Goal: Task Accomplishment & Management: Complete application form

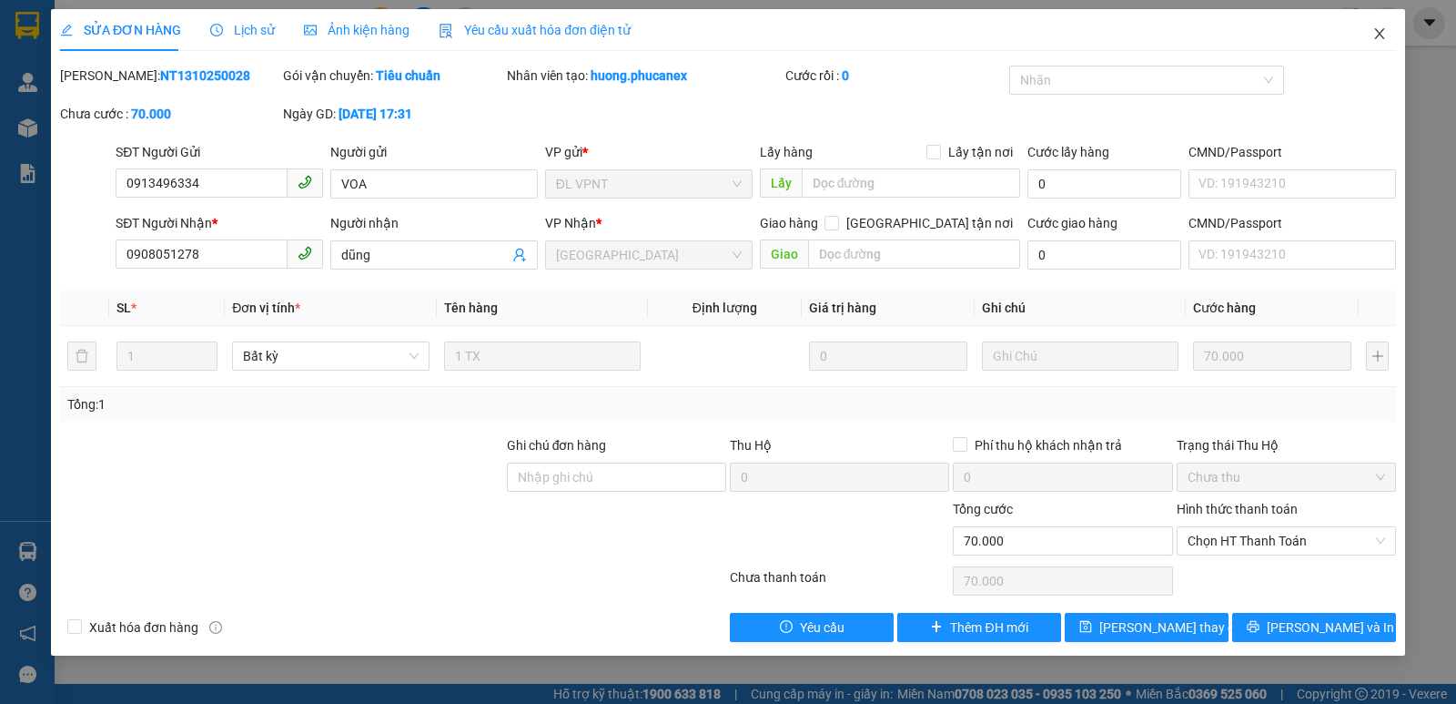
click at [1382, 35] on icon "close" at bounding box center [1380, 33] width 15 height 15
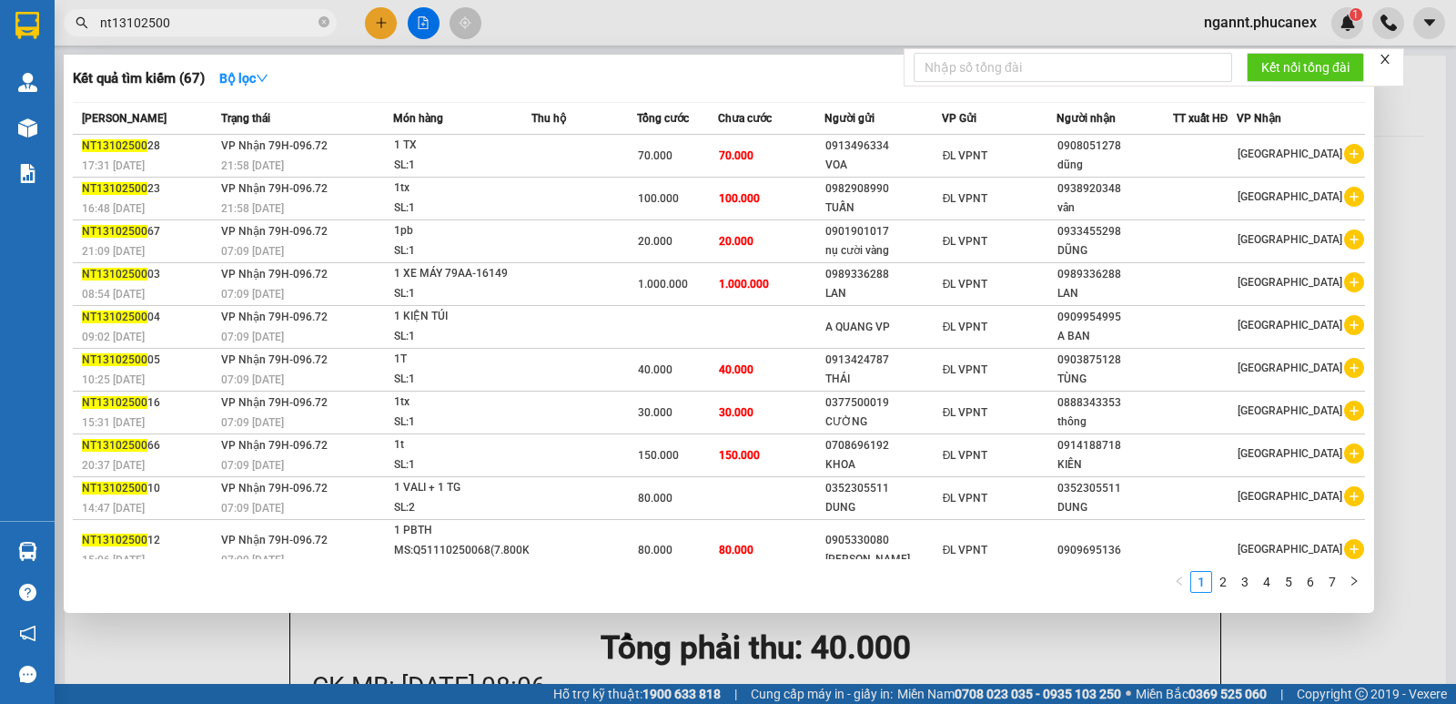
drag, startPoint x: 165, startPoint y: 14, endPoint x: 150, endPoint y: 23, distance: 17.2
click at [150, 23] on input "nt13102500" at bounding box center [207, 23] width 215 height 20
drag, startPoint x: 185, startPoint y: 29, endPoint x: 15, endPoint y: 30, distance: 169.3
click at [15, 30] on section "Kết quả tìm kiếm ( 67 ) Bộ lọc Mã ĐH Trạng thái Món hàng Thu hộ Tổng cước Chưa …" at bounding box center [728, 352] width 1456 height 704
paste input "0928666686"
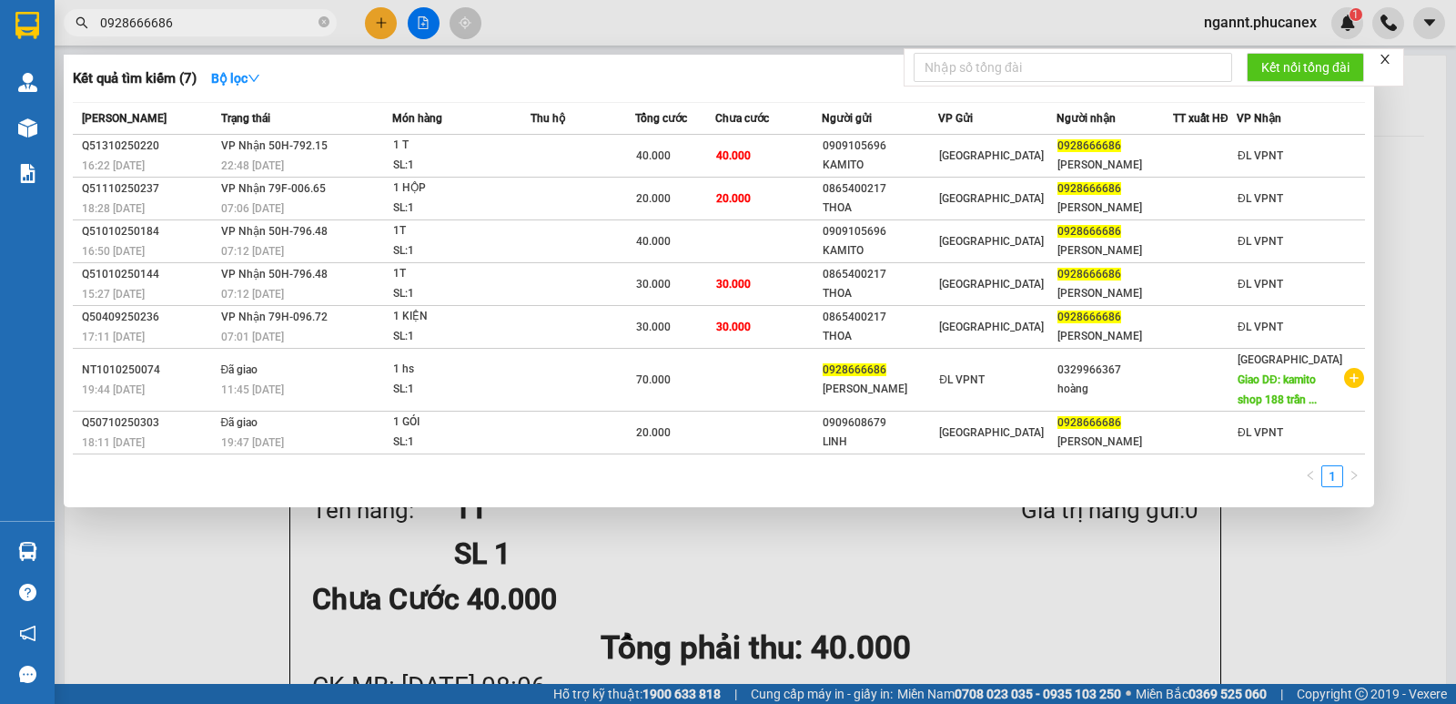
type input "0928666686"
click at [373, 21] on div at bounding box center [728, 352] width 1456 height 704
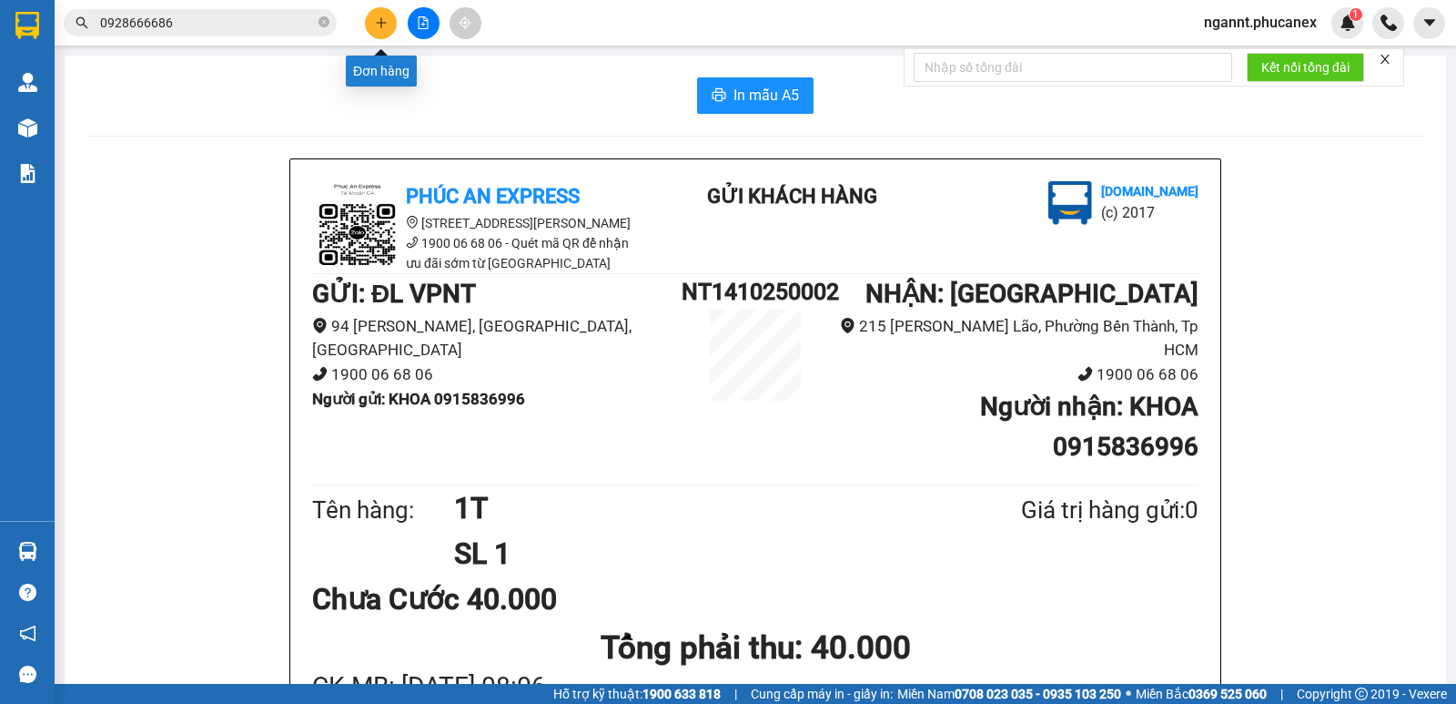
click at [373, 21] on button at bounding box center [381, 23] width 32 height 32
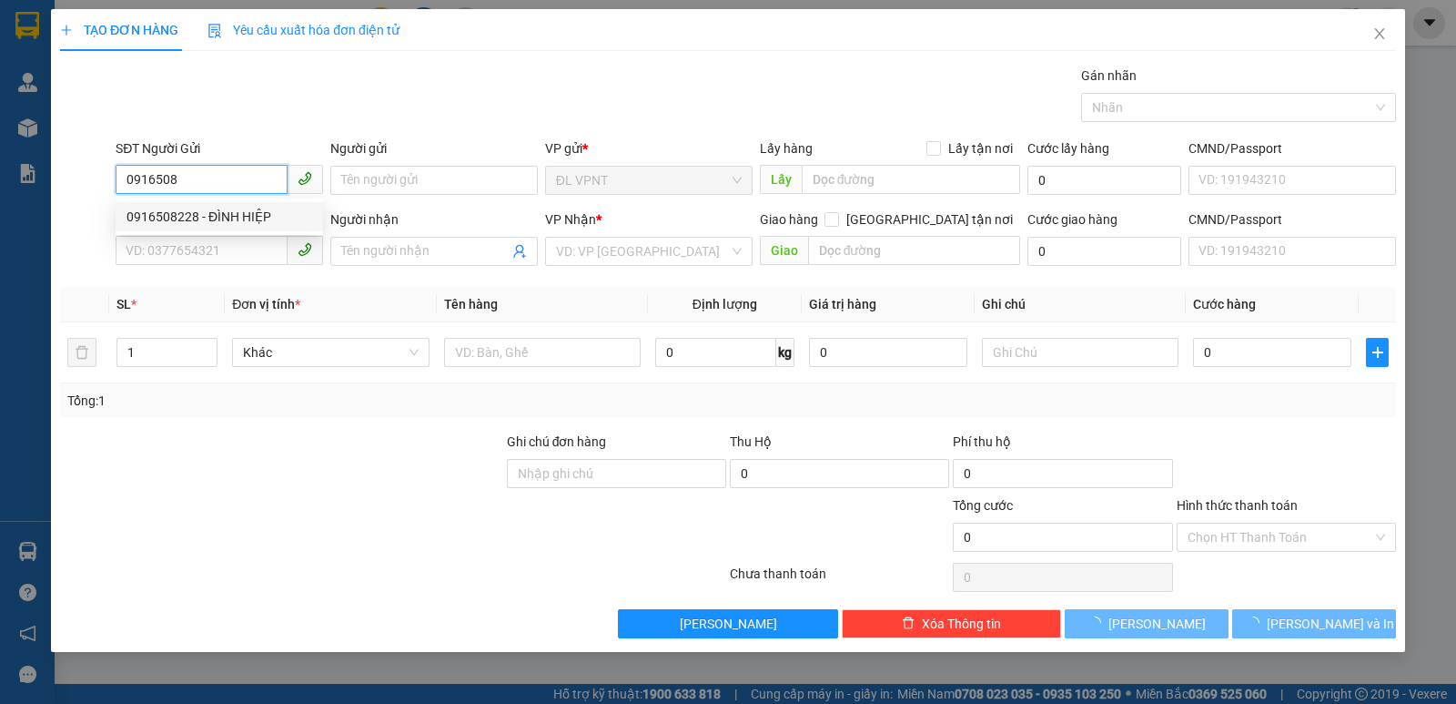
click at [251, 218] on div "0916508228 - ĐÌNH HIỆP" at bounding box center [220, 217] width 186 height 20
type input "0916508228"
type input "ĐÌNH HIỆP"
type input "0948566446"
type input "LUẬN"
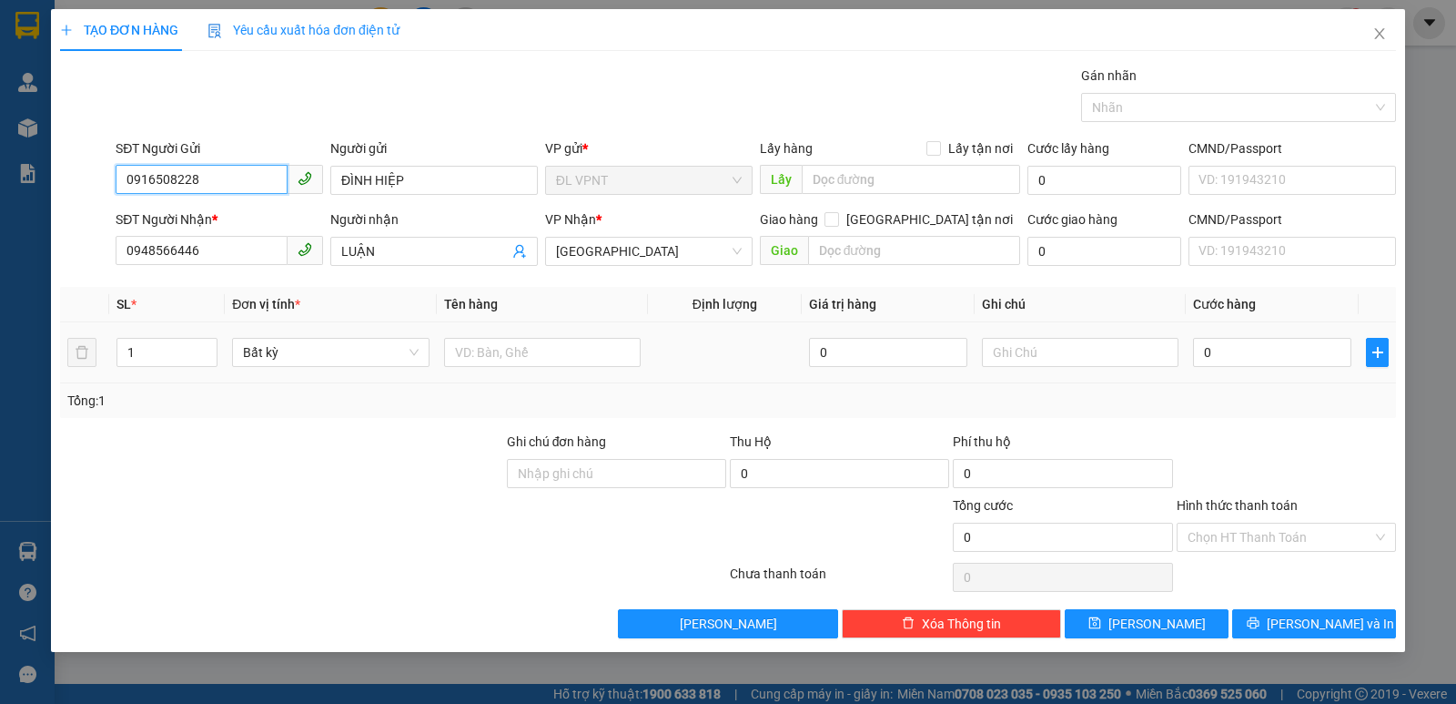
type input "0916508228"
drag, startPoint x: 56, startPoint y: 358, endPoint x: 16, endPoint y: 356, distance: 40.1
click at [20, 357] on div "TẠO ĐƠN HÀNG Yêu cầu xuất hóa đơn điện tử Transit Pickup Surcharge Ids Transit …" at bounding box center [728, 352] width 1456 height 704
type input "8"
click at [490, 352] on input "text" at bounding box center [542, 352] width 197 height 29
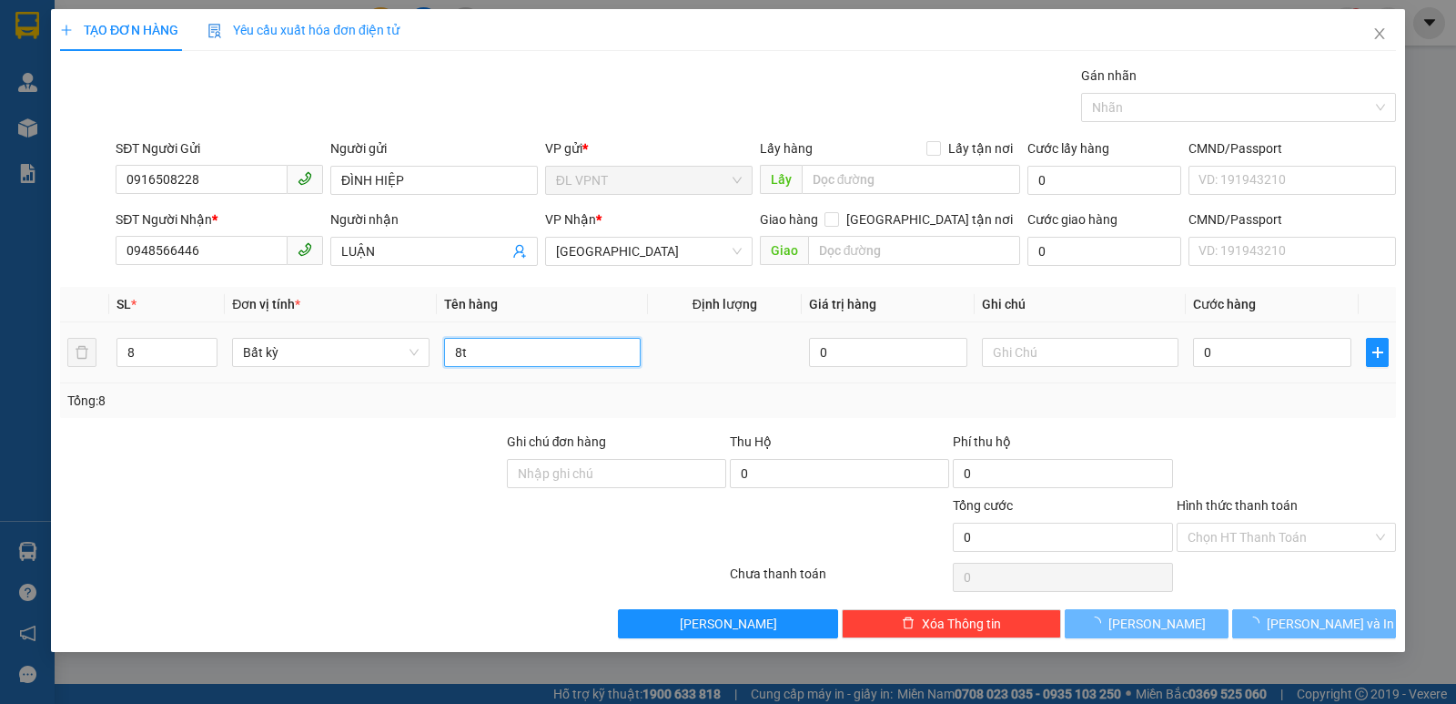
click at [490, 348] on input "8t" at bounding box center [542, 352] width 197 height 29
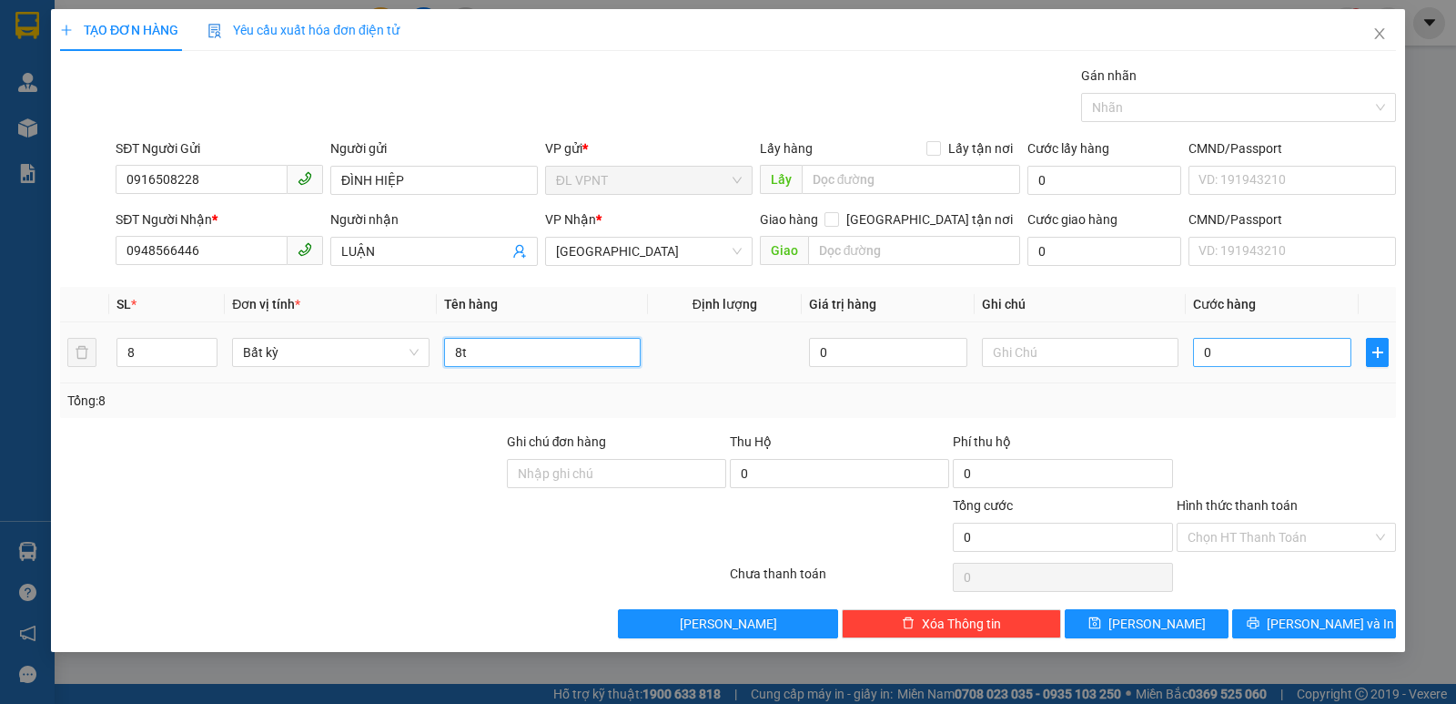
type input "8t"
click at [1201, 353] on input "0" at bounding box center [1272, 352] width 158 height 29
click at [1227, 355] on input "0" at bounding box center [1272, 352] width 158 height 29
drag, startPoint x: 1215, startPoint y: 353, endPoint x: 1177, endPoint y: 351, distance: 38.3
click at [1177, 351] on tr "8 Bất kỳ 8t 0 0" at bounding box center [728, 352] width 1336 height 61
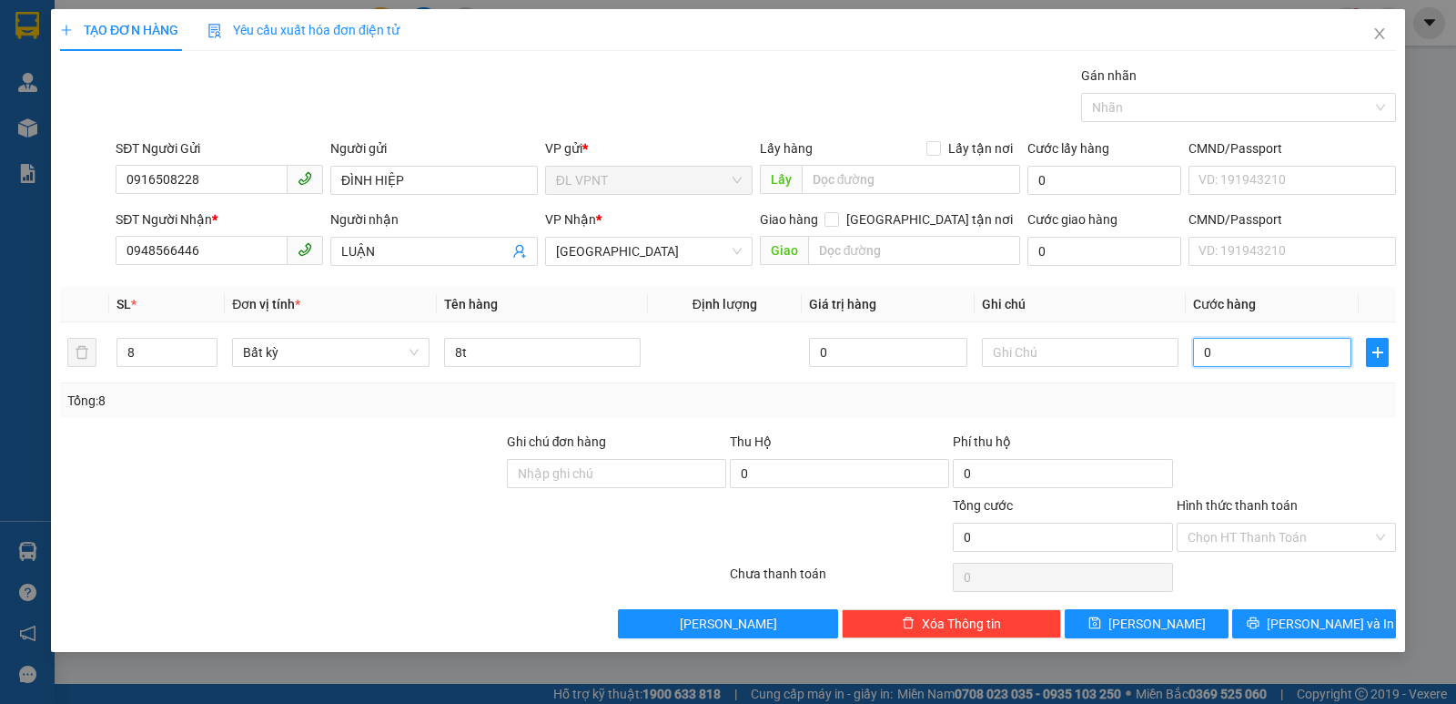
type input "3"
type input "0"
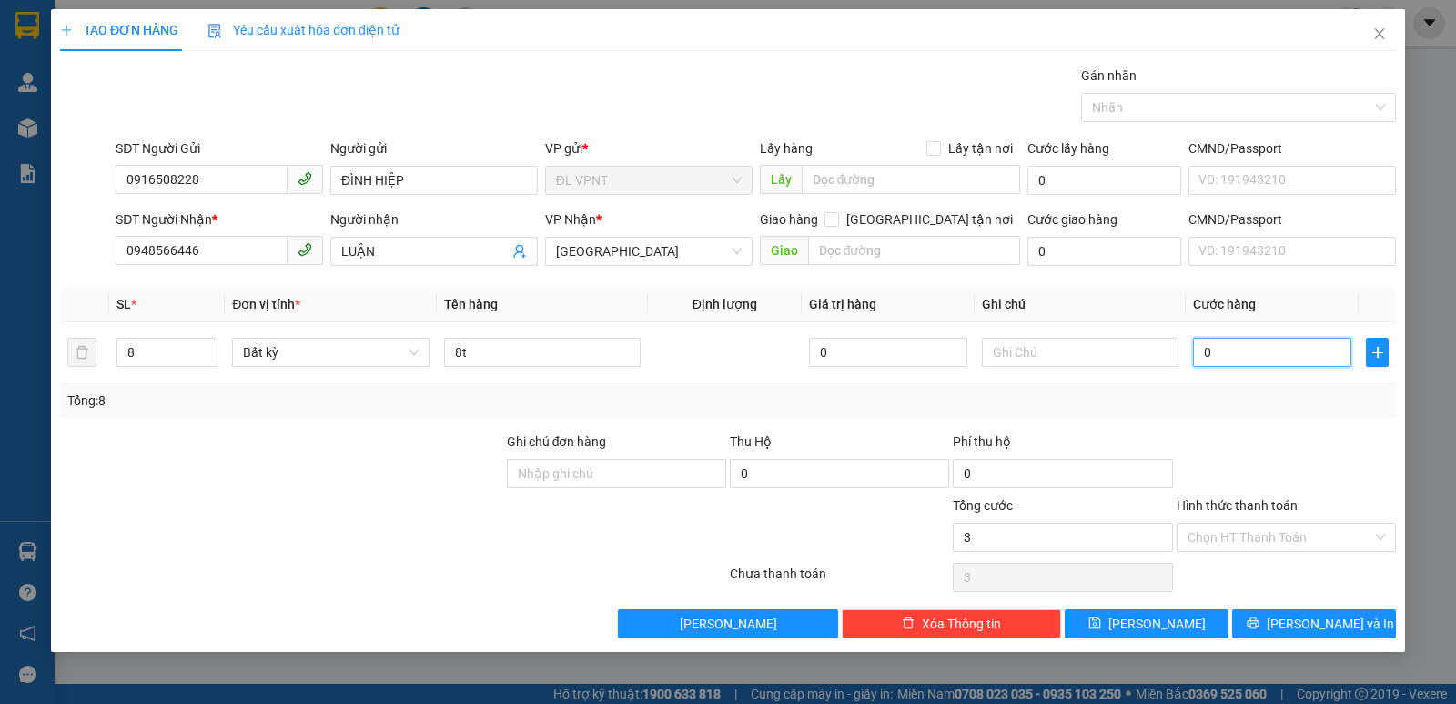
type input "0"
type input "2"
type input "280"
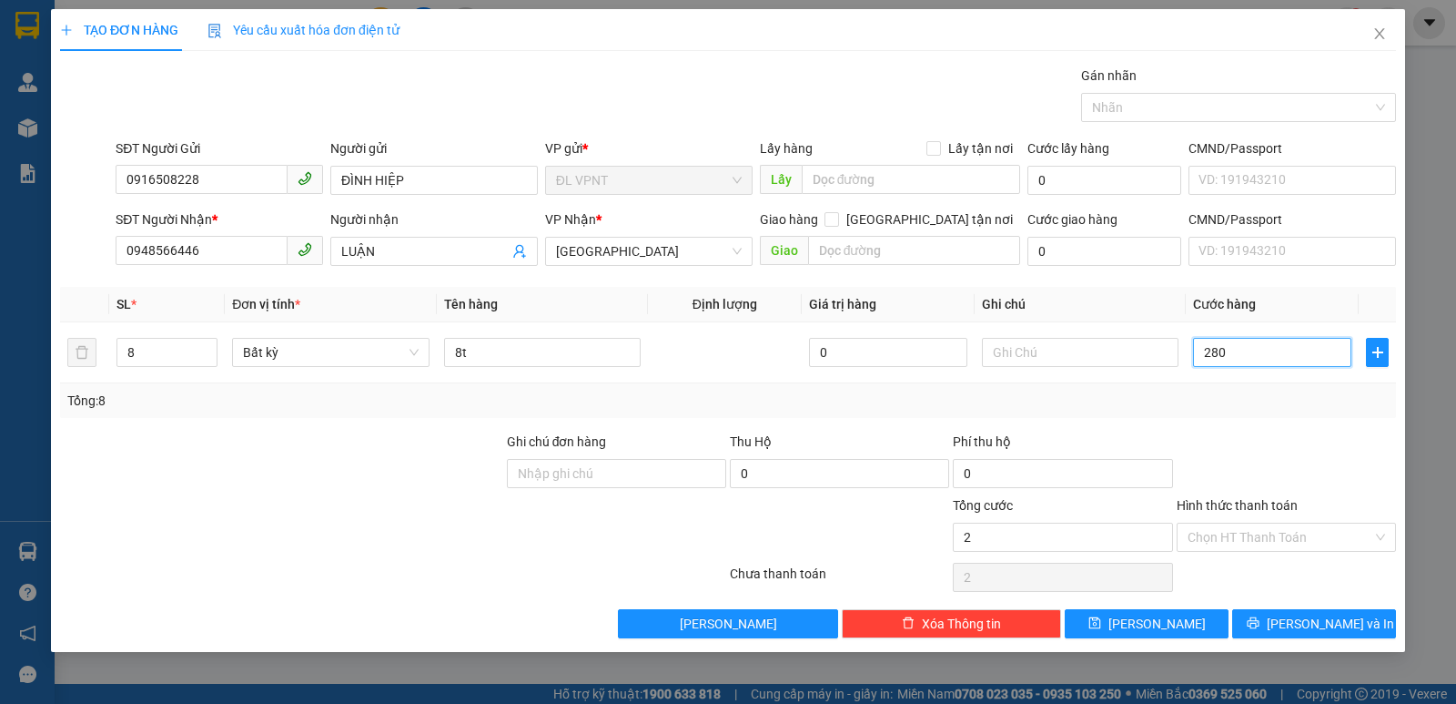
type input "280"
click at [1250, 408] on div "Tổng: 8" at bounding box center [728, 400] width 1322 height 20
type input "280.000"
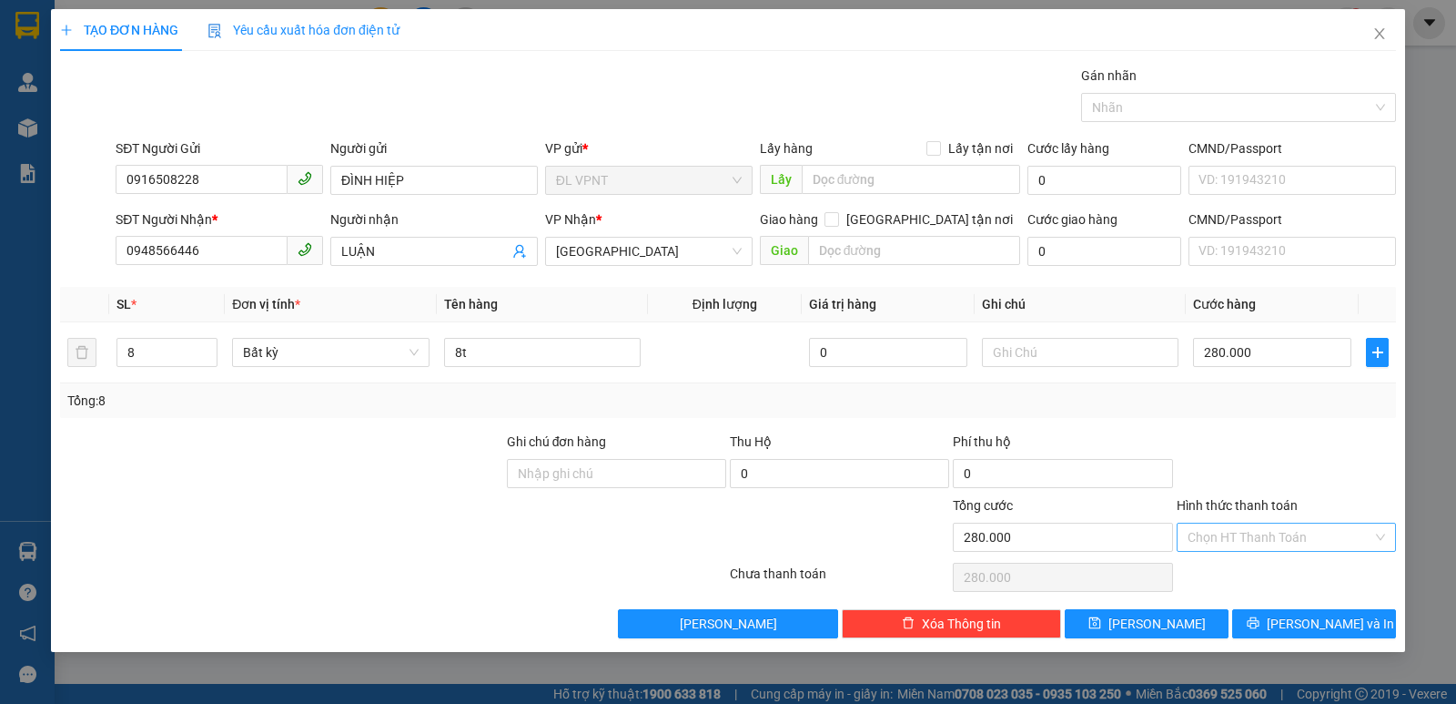
click at [1335, 537] on input "Hình thức thanh toán" at bounding box center [1280, 536] width 185 height 27
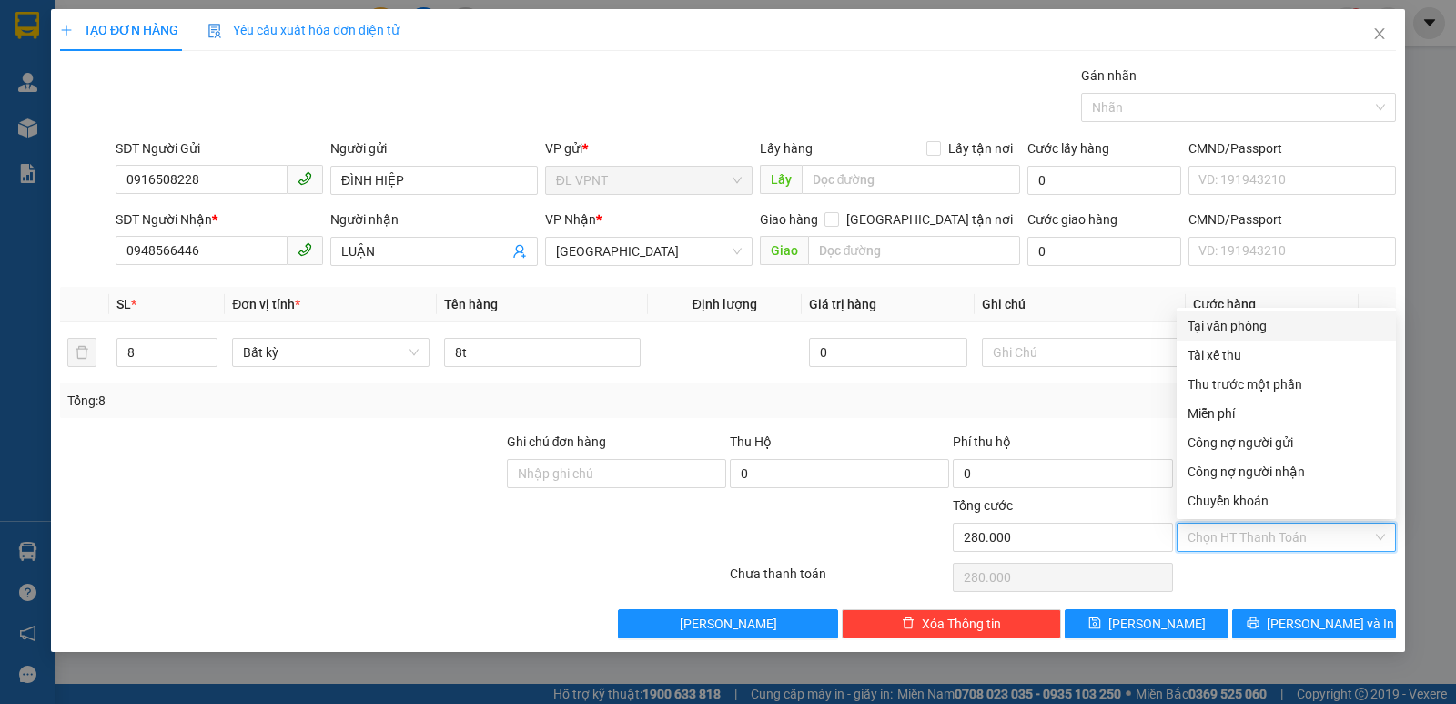
click at [1249, 319] on div "Tại văn phòng" at bounding box center [1287, 326] width 198 height 20
type input "0"
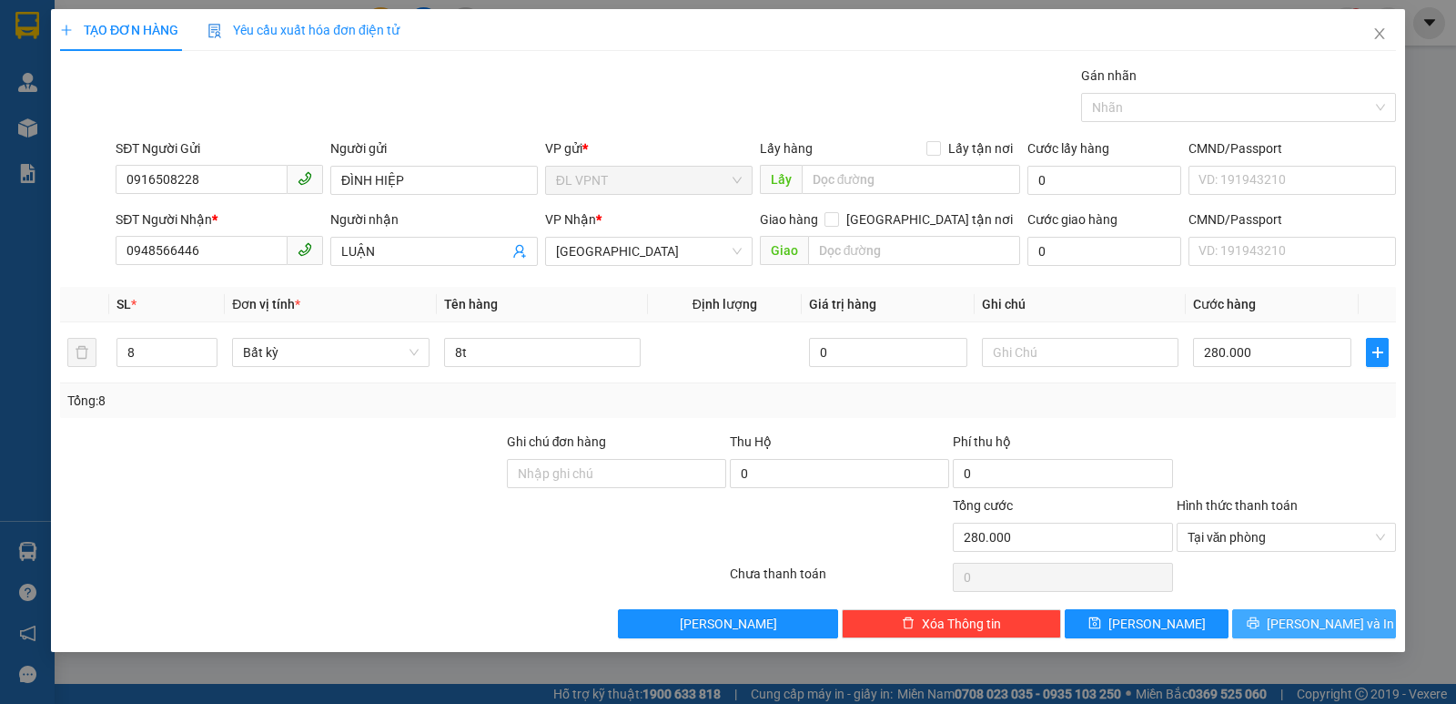
click at [1298, 630] on button "[PERSON_NAME] và In" at bounding box center [1314, 623] width 164 height 29
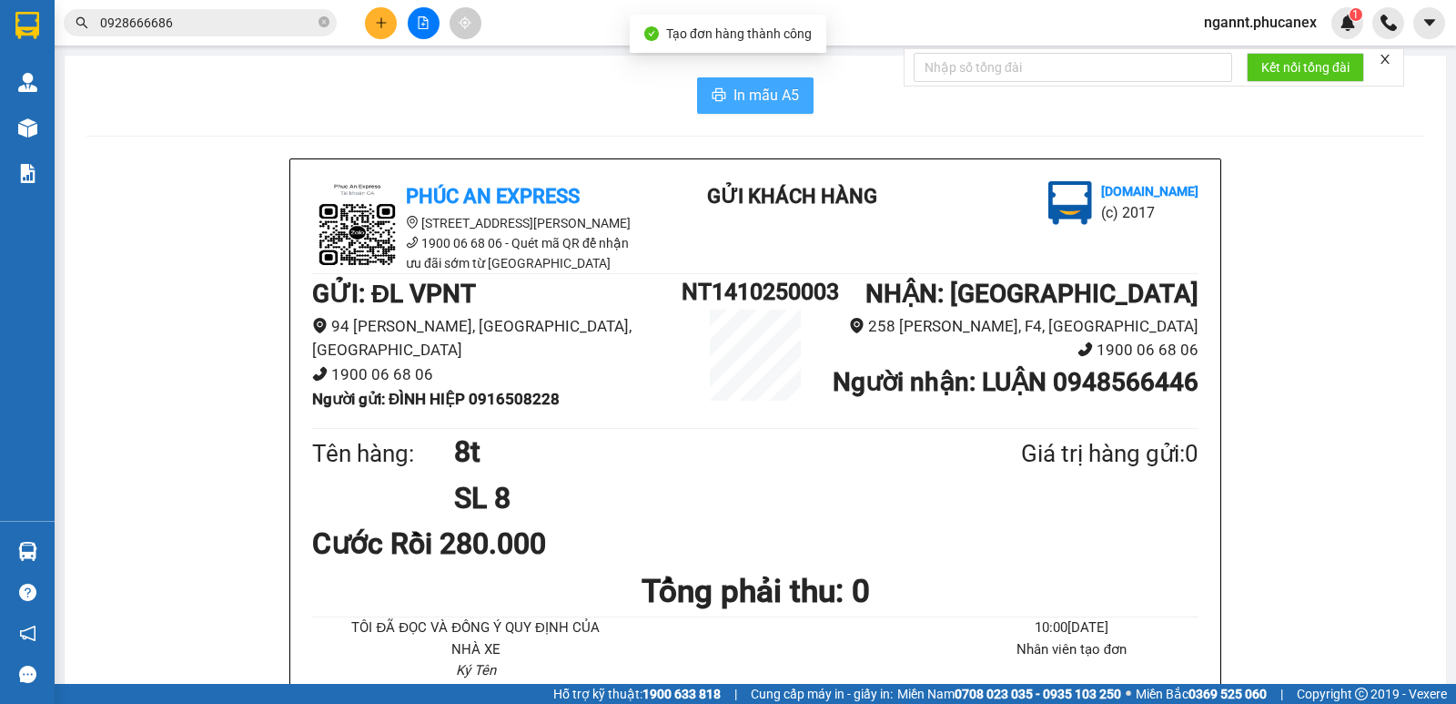
click at [734, 94] on span "In mẫu A5" at bounding box center [767, 95] width 66 height 23
drag, startPoint x: 568, startPoint y: 408, endPoint x: 471, endPoint y: 401, distance: 96.7
click at [471, 401] on li "Người gửi : ĐÌNH HIỆP 0916508228" at bounding box center [497, 399] width 370 height 25
copy b "0916508228"
click at [378, 30] on button at bounding box center [381, 23] width 32 height 32
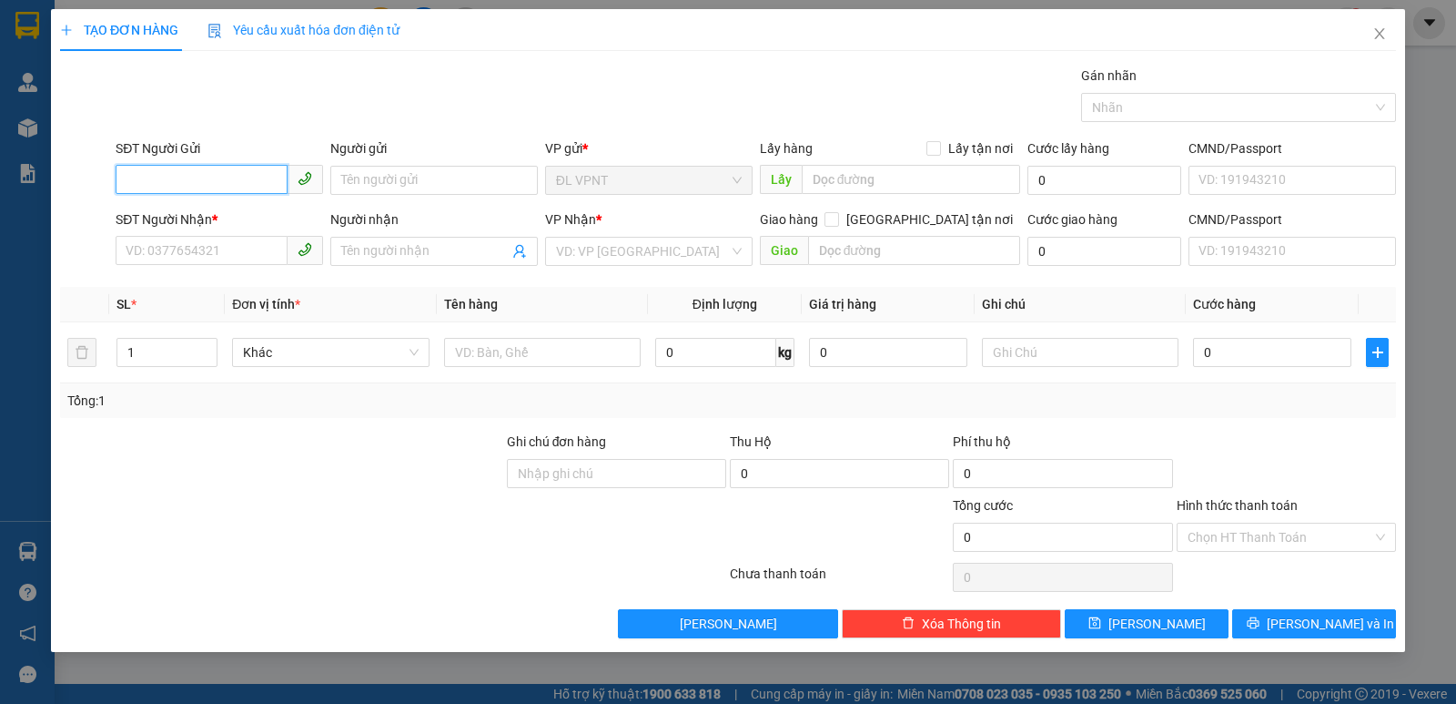
click at [235, 171] on input "SĐT Người Gửi" at bounding box center [202, 179] width 172 height 29
paste input "0916508228"
type input "0916508228"
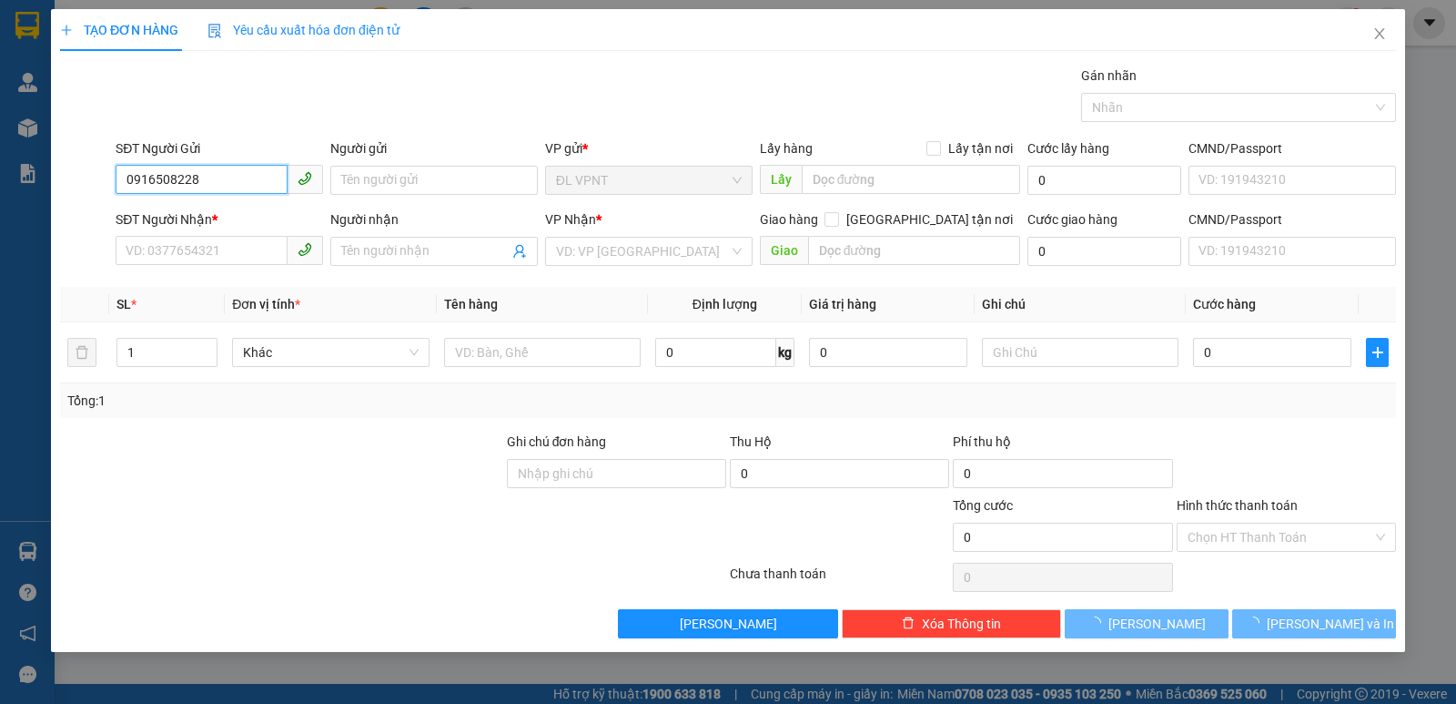
click at [233, 177] on input "0916508228" at bounding box center [202, 179] width 172 height 29
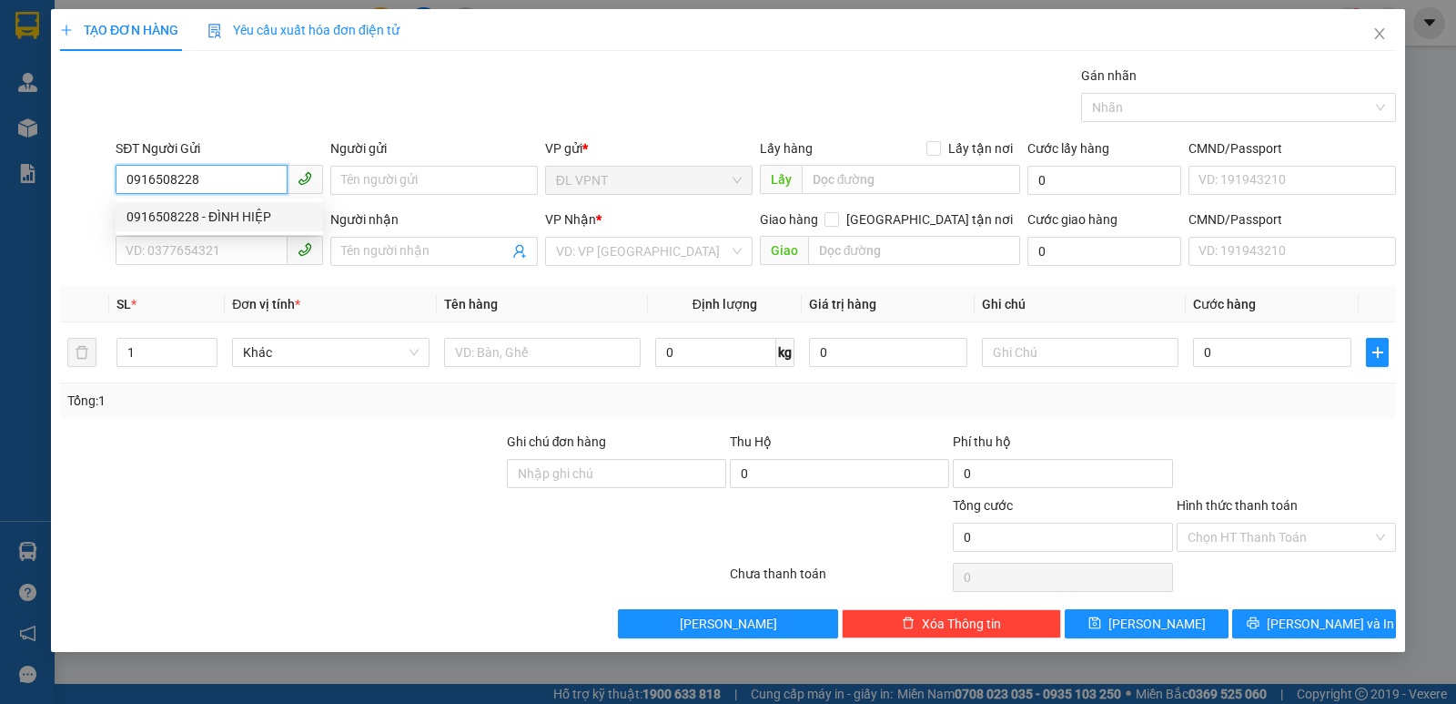
click at [223, 217] on div "0916508228 - ĐÌNH HIỆP" at bounding box center [220, 217] width 186 height 20
type input "ĐÌNH HIỆP"
type input "0948566446"
type input "LUẬN"
type input "0916508228"
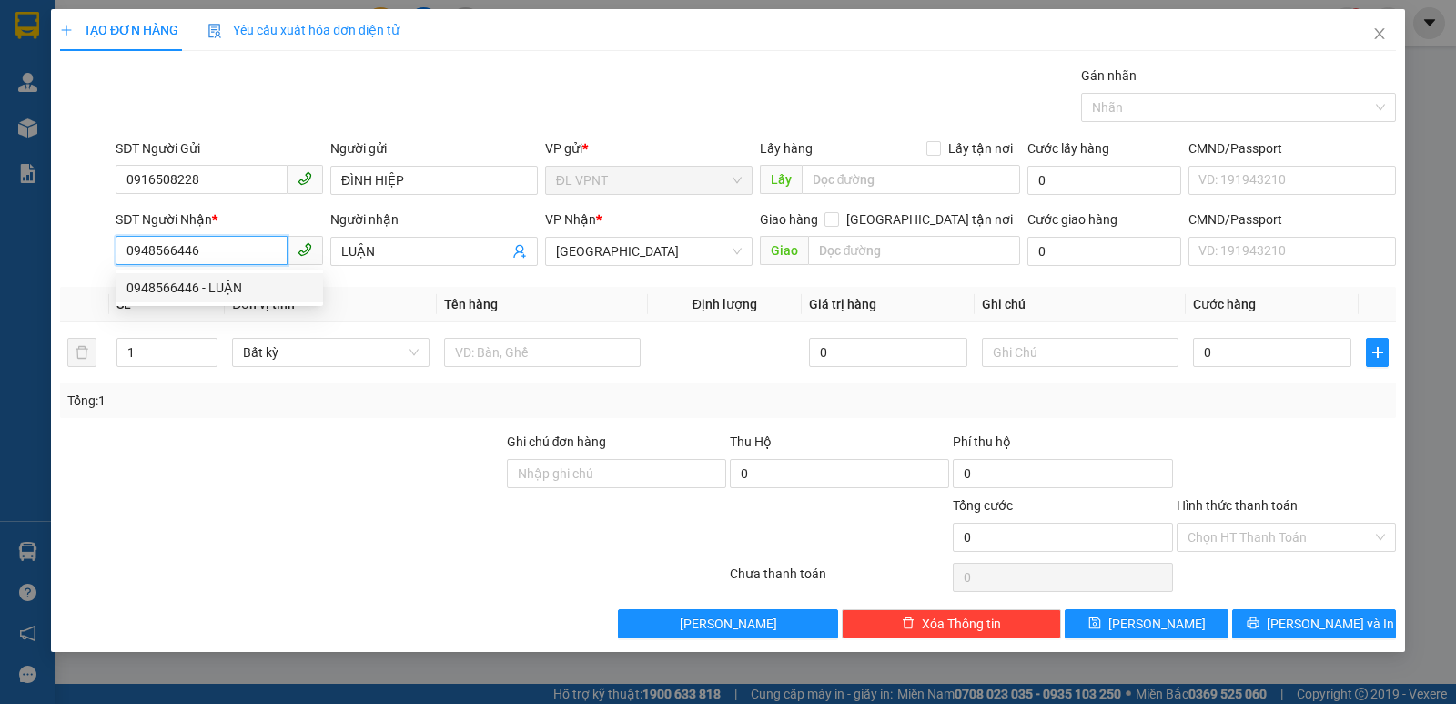
drag, startPoint x: 244, startPoint y: 248, endPoint x: 46, endPoint y: 252, distance: 198.4
click at [46, 252] on div "TẠO ĐƠN HÀNG Yêu cầu xuất hóa đơn điện tử Transit Pickup Surcharge Ids Transit …" at bounding box center [728, 352] width 1456 height 704
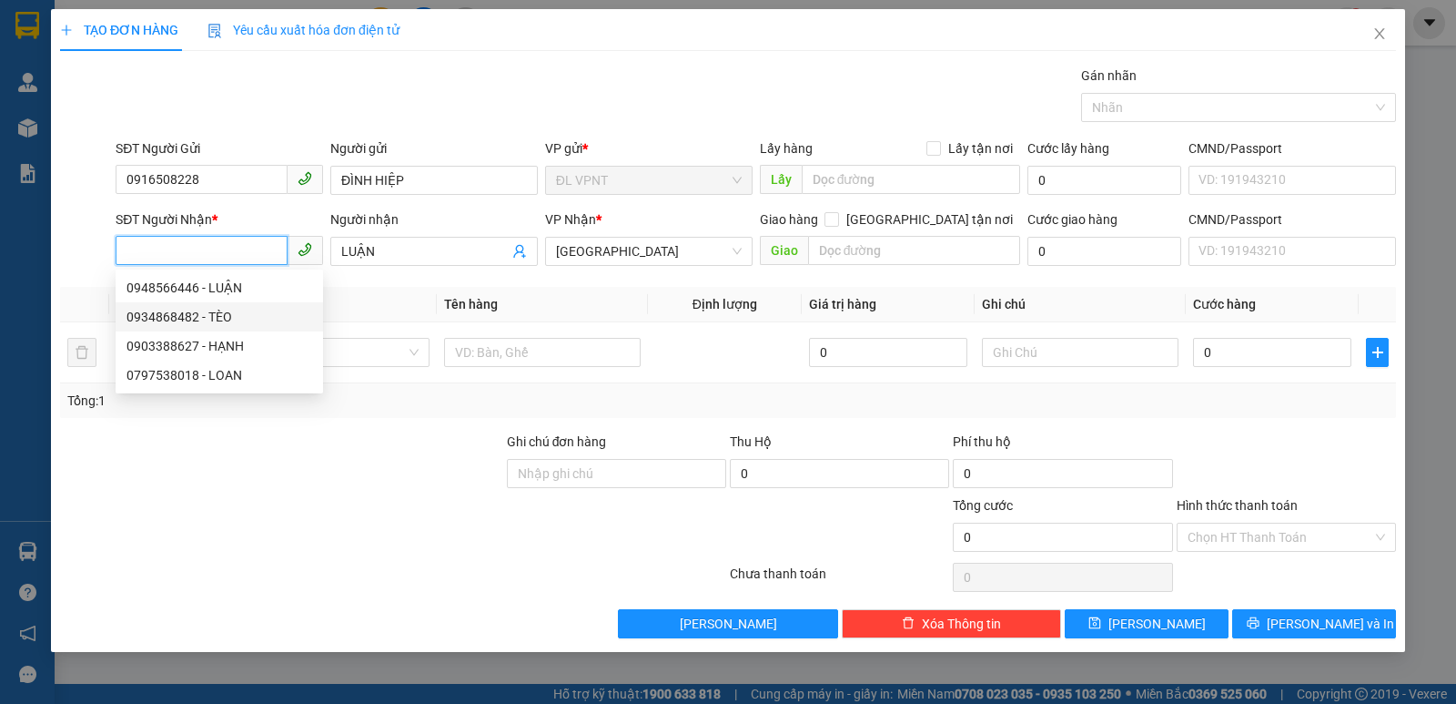
click at [226, 317] on div "0934868482 - TÈO" at bounding box center [220, 317] width 186 height 20
type input "0934868482"
type input "TÈO"
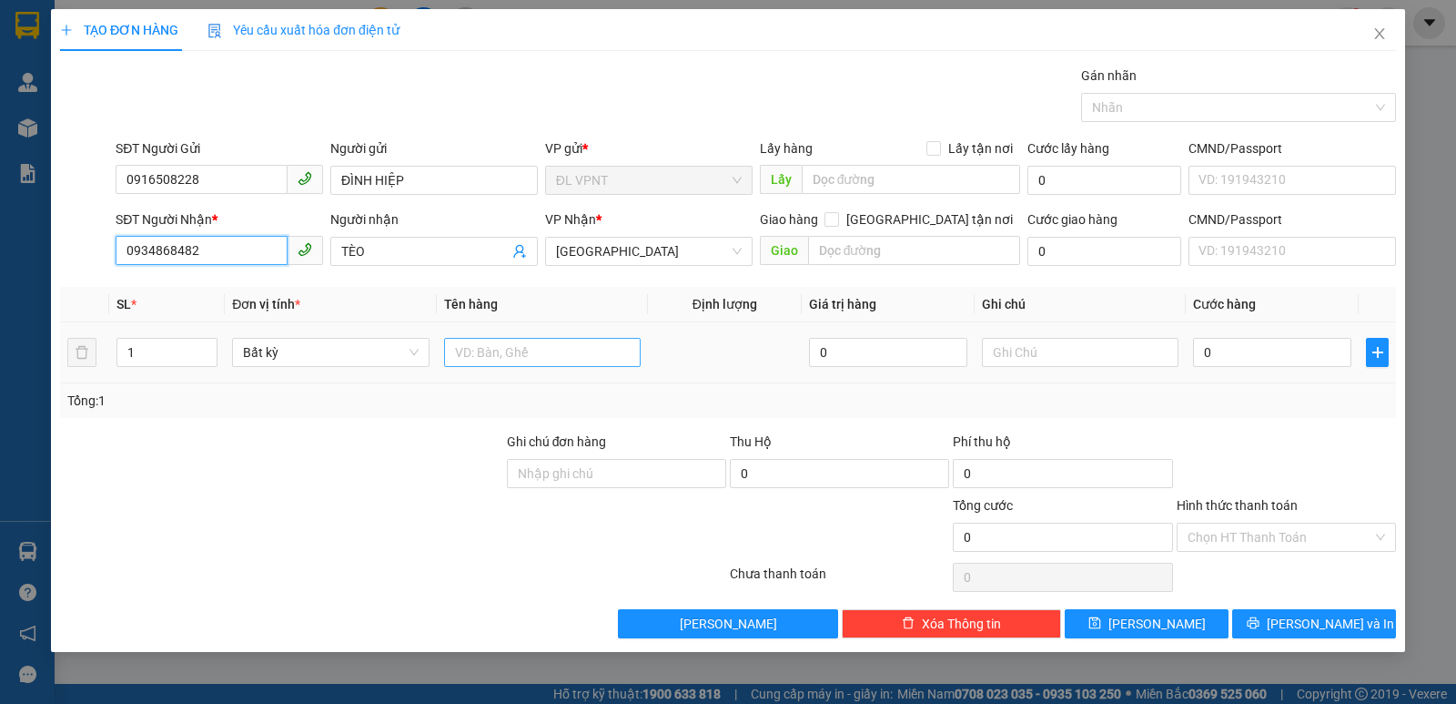
type input "0934868482"
click at [480, 352] on input "text" at bounding box center [542, 352] width 197 height 29
type input "1t"
click at [1225, 352] on input "0" at bounding box center [1272, 352] width 158 height 29
type input "3"
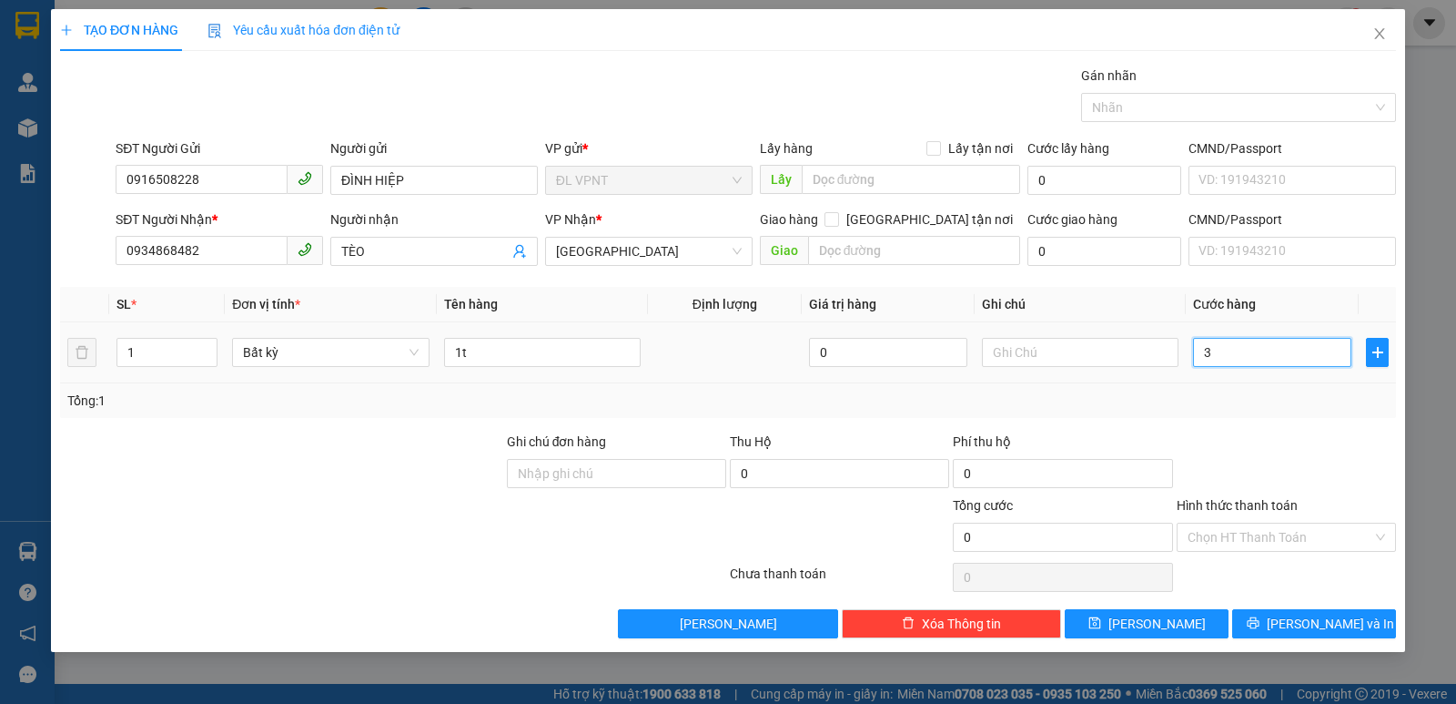
type input "3"
type input "35"
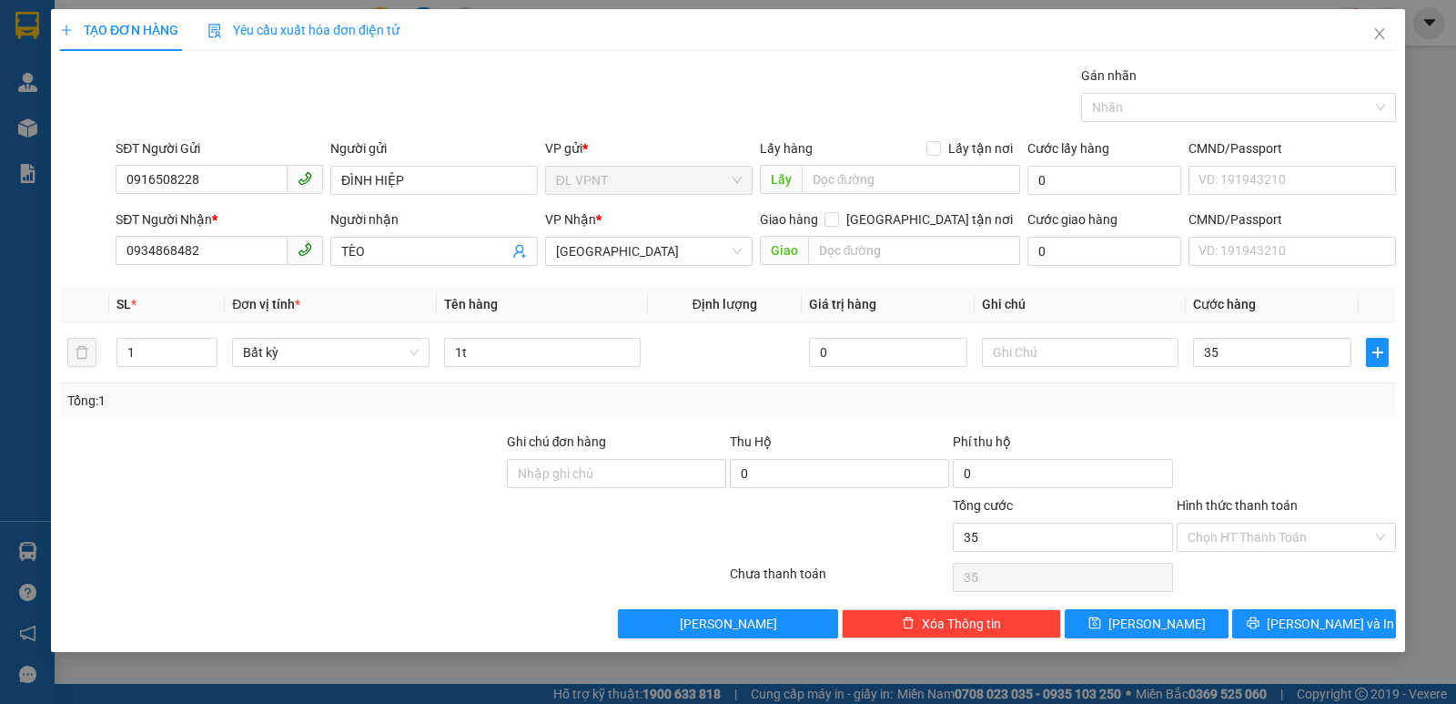
click at [1290, 415] on div "Tổng: 1" at bounding box center [728, 400] width 1336 height 35
type input "35.000"
drag, startPoint x: 1296, startPoint y: 547, endPoint x: 1284, endPoint y: 536, distance: 16.1
click at [1296, 548] on input "Hình thức thanh toán" at bounding box center [1280, 536] width 185 height 27
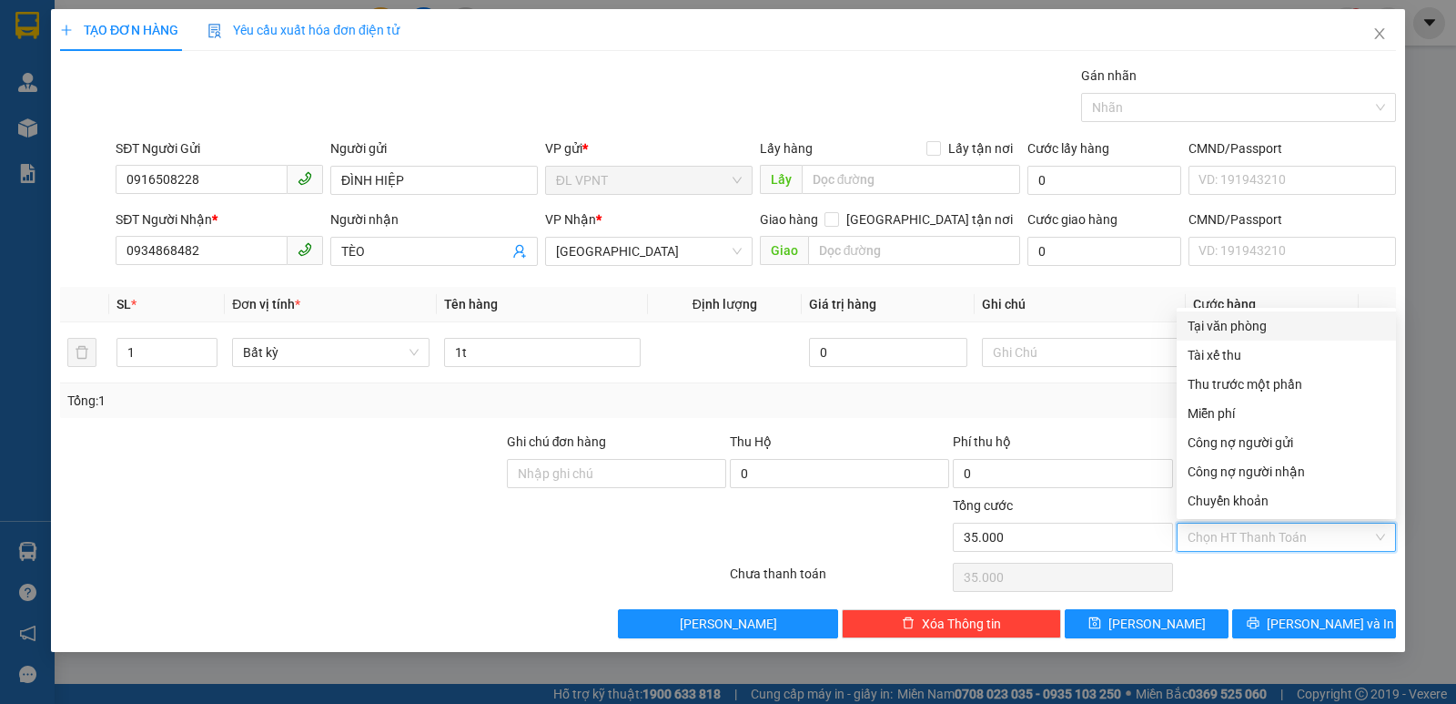
click at [1263, 323] on div "Tại văn phòng" at bounding box center [1287, 326] width 198 height 20
type input "0"
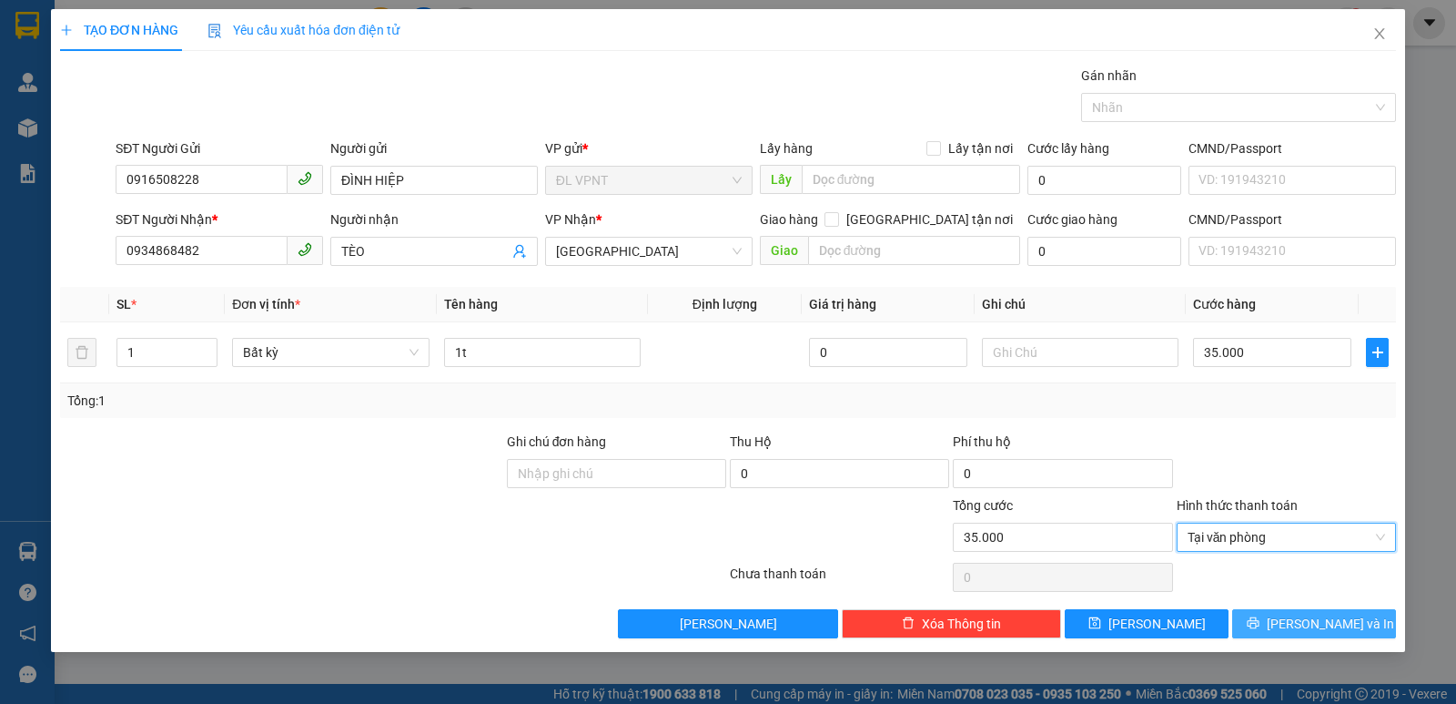
click at [1269, 620] on button "[PERSON_NAME] và In" at bounding box center [1314, 623] width 164 height 29
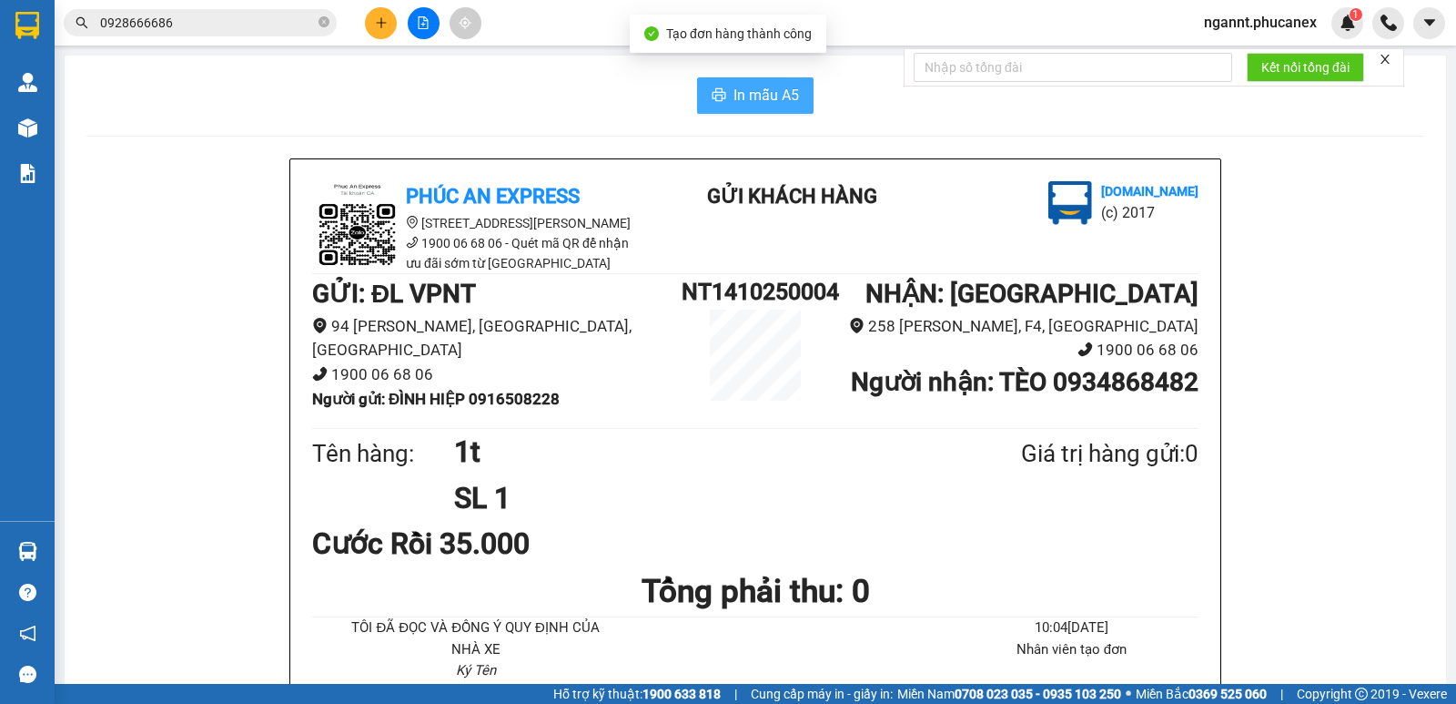
click at [755, 83] on button "In mẫu A5" at bounding box center [755, 95] width 117 height 36
click at [402, 13] on div at bounding box center [423, 23] width 137 height 32
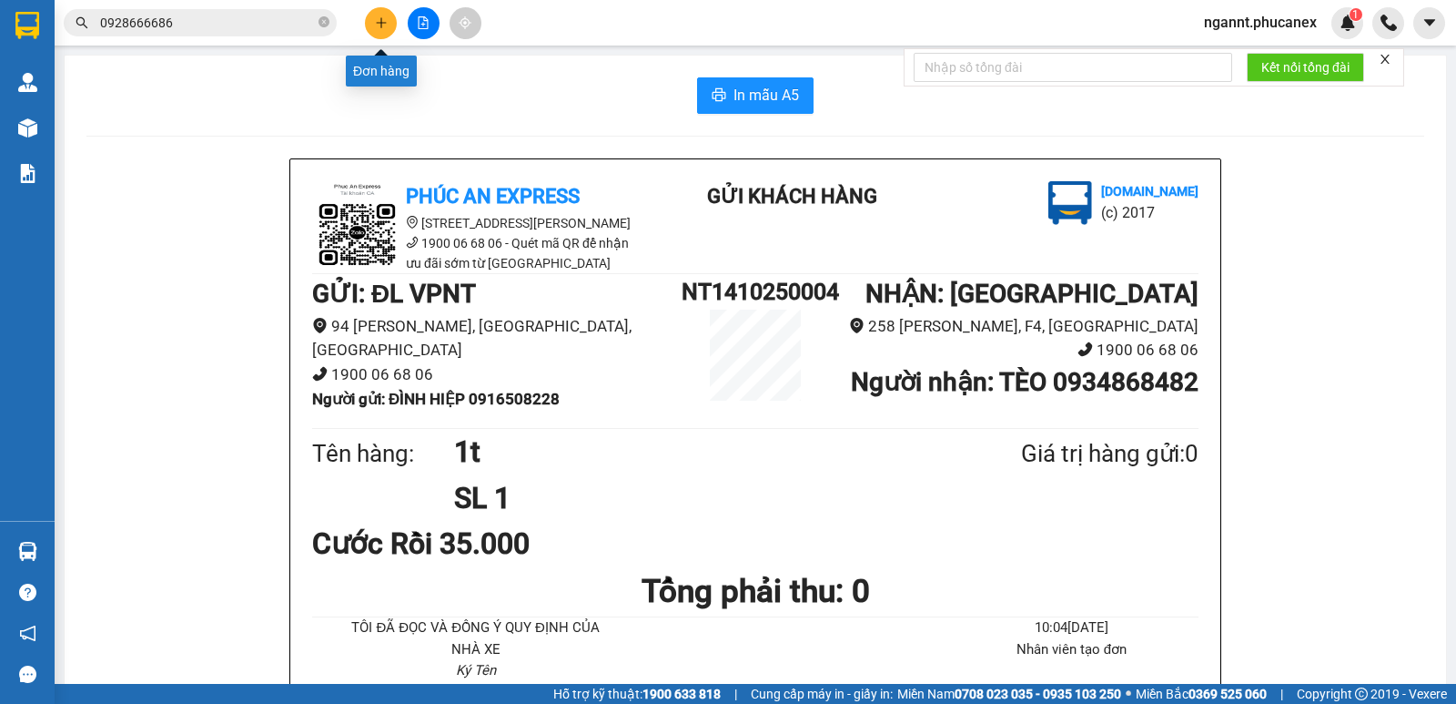
click at [386, 21] on icon "plus" at bounding box center [381, 22] width 13 height 13
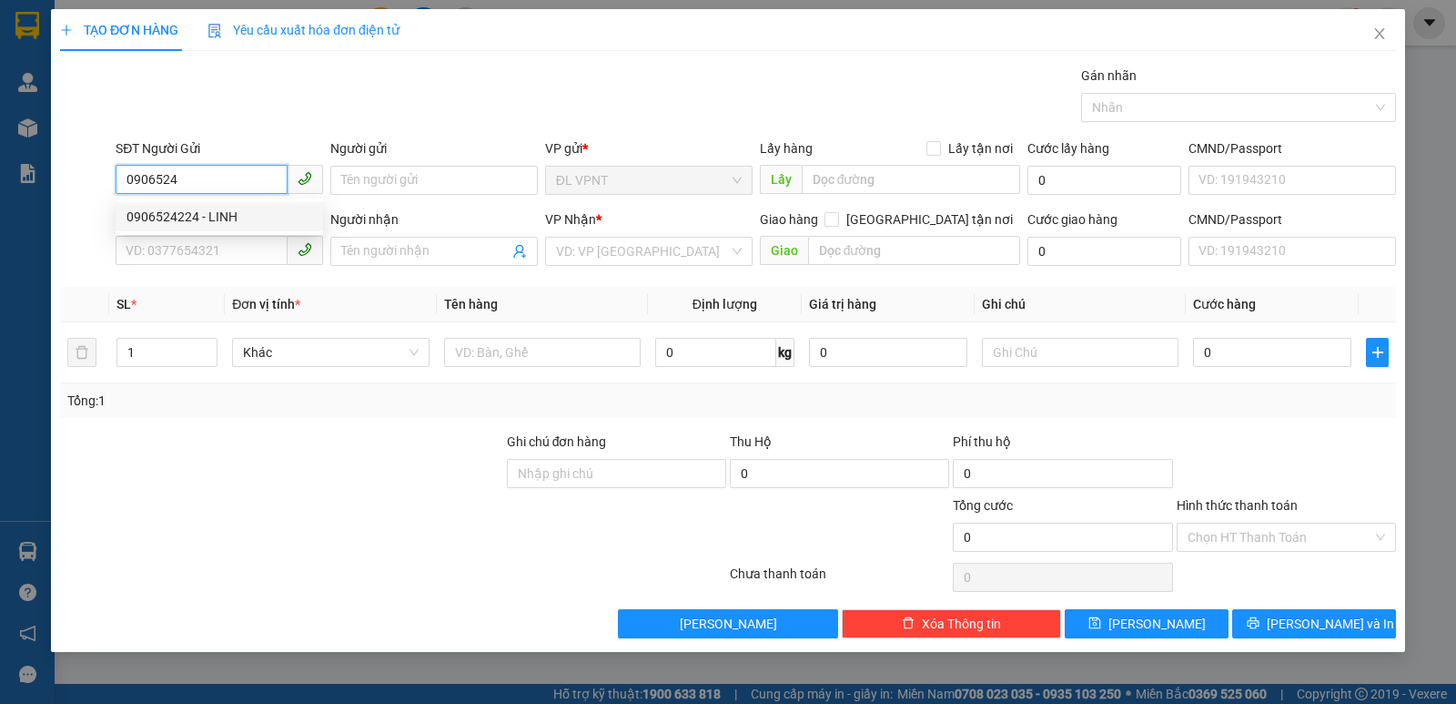
click at [267, 219] on div "0906524224 - LINH" at bounding box center [220, 217] width 186 height 20
type input "0906524224"
type input "LINH"
type input "0772464219"
type input "THỦY"
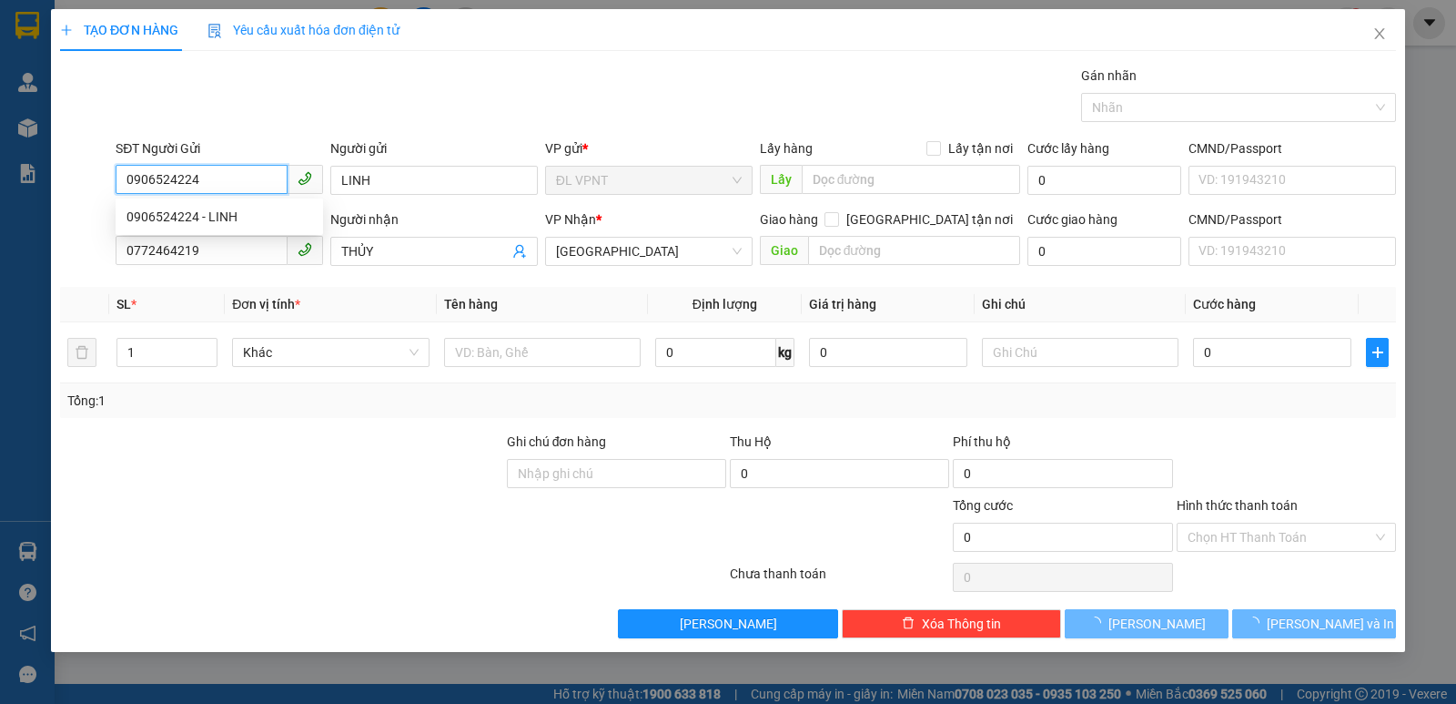
type input "0906524224"
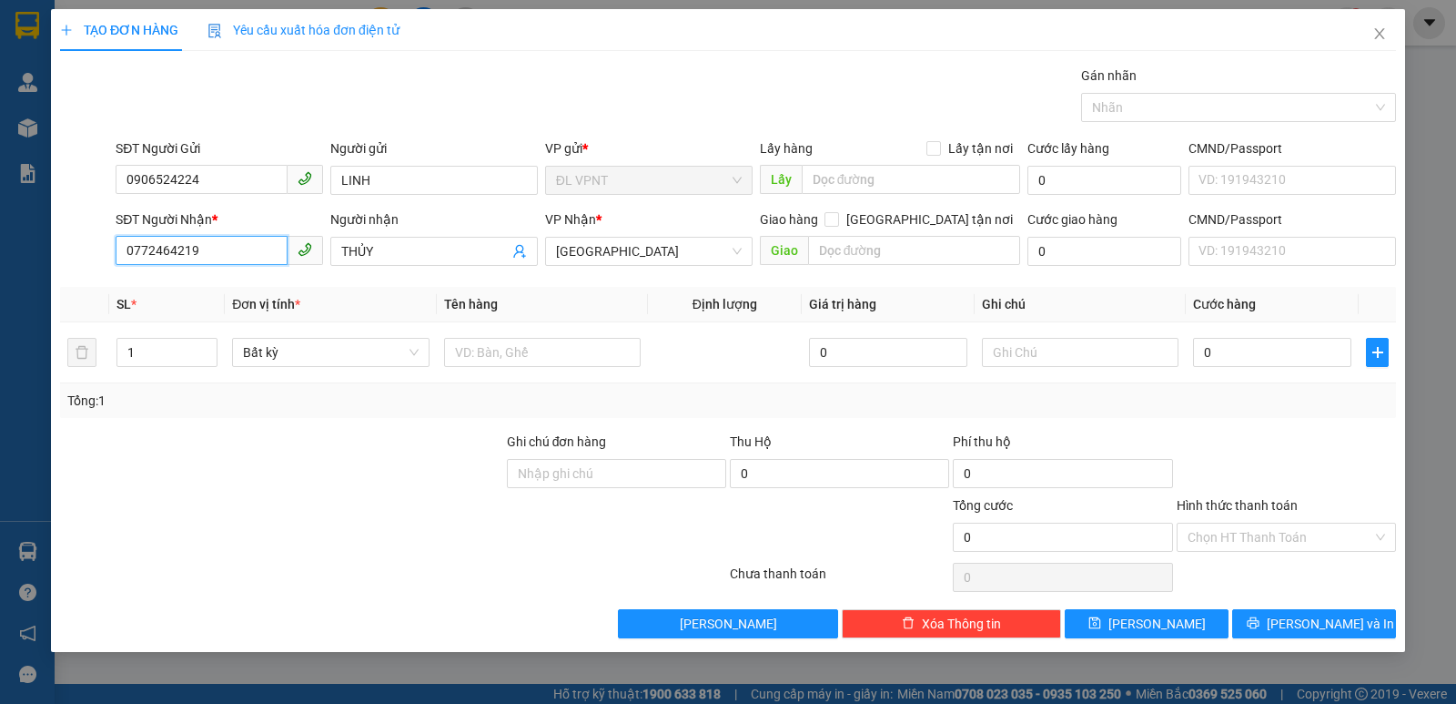
drag, startPoint x: 84, startPoint y: 249, endPoint x: 34, endPoint y: 8, distance: 246.3
click at [11, 85] on div "TẠO ĐƠN HÀNG Yêu cầu xuất hóa đơn điện tử Transit Pickup Surcharge Ids Transit …" at bounding box center [728, 352] width 1456 height 704
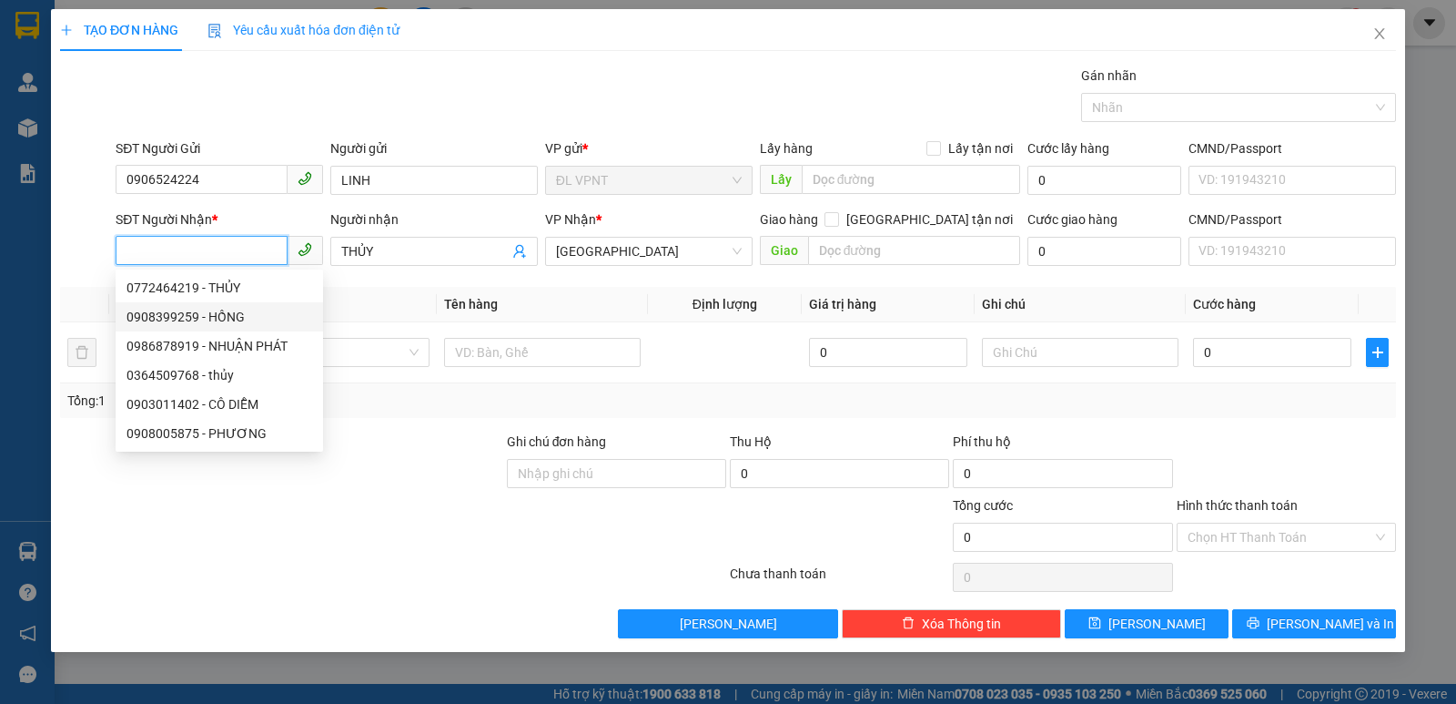
click at [225, 320] on div "0908399259 - HỒNG" at bounding box center [220, 317] width 186 height 20
type input "0908399259"
type input "HỒNG"
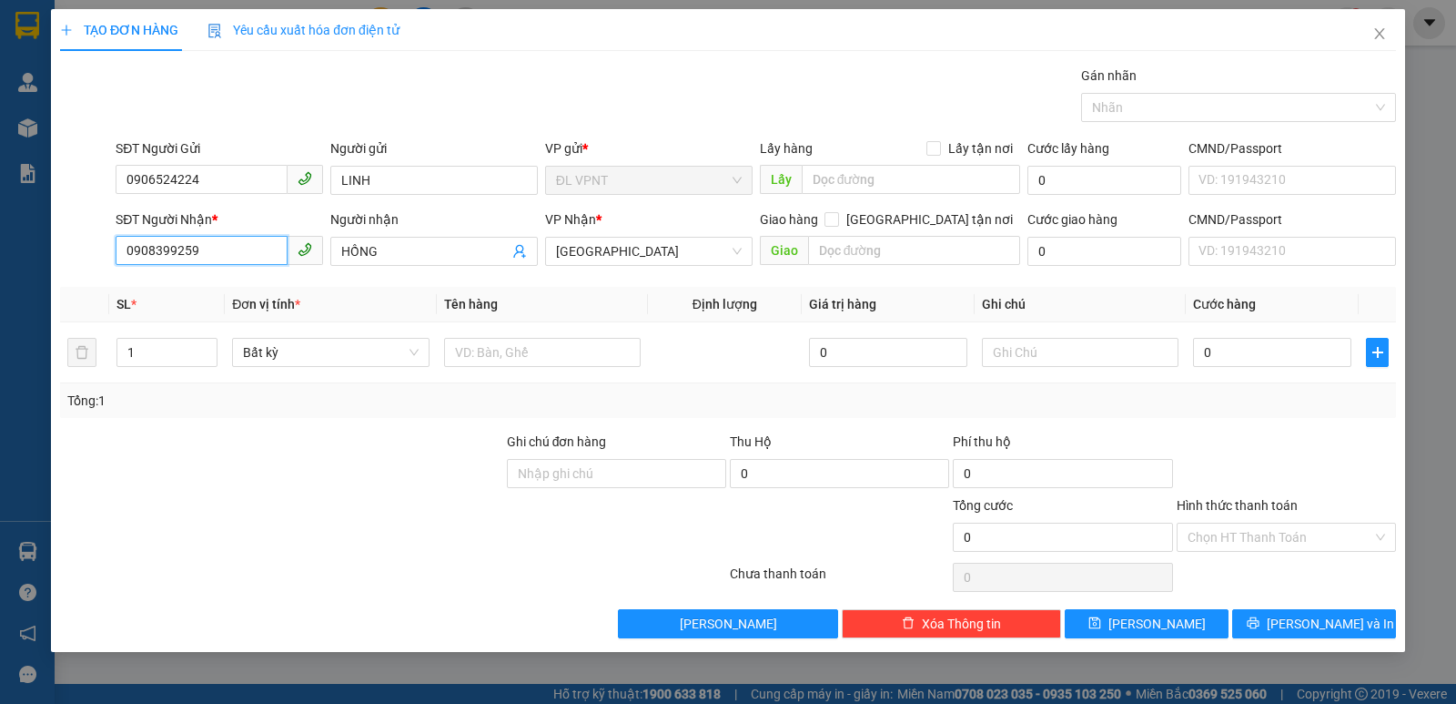
type input "0908399259"
click at [496, 317] on th "Tên hàng" at bounding box center [542, 304] width 211 height 35
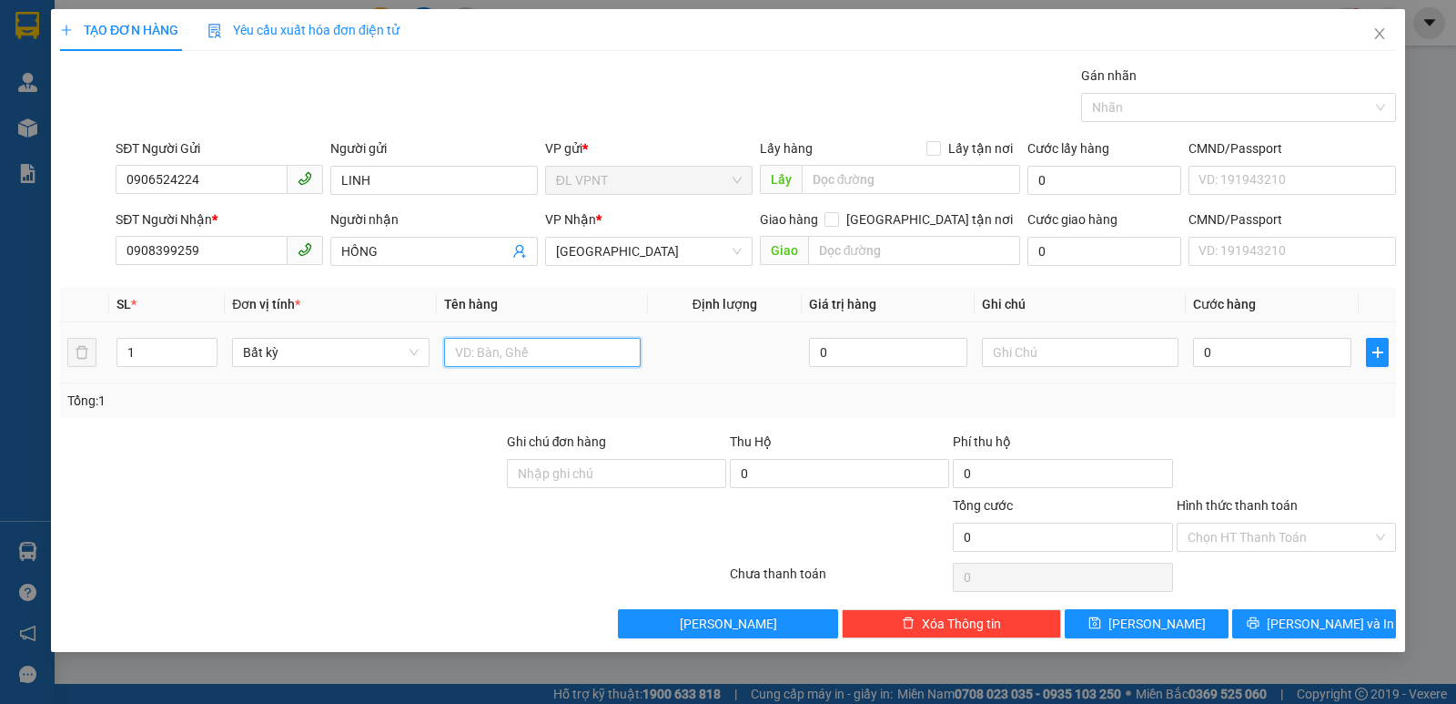
click at [506, 354] on input "text" at bounding box center [542, 352] width 197 height 29
type input "1t"
click at [1220, 353] on input "0" at bounding box center [1272, 352] width 158 height 29
type input "3"
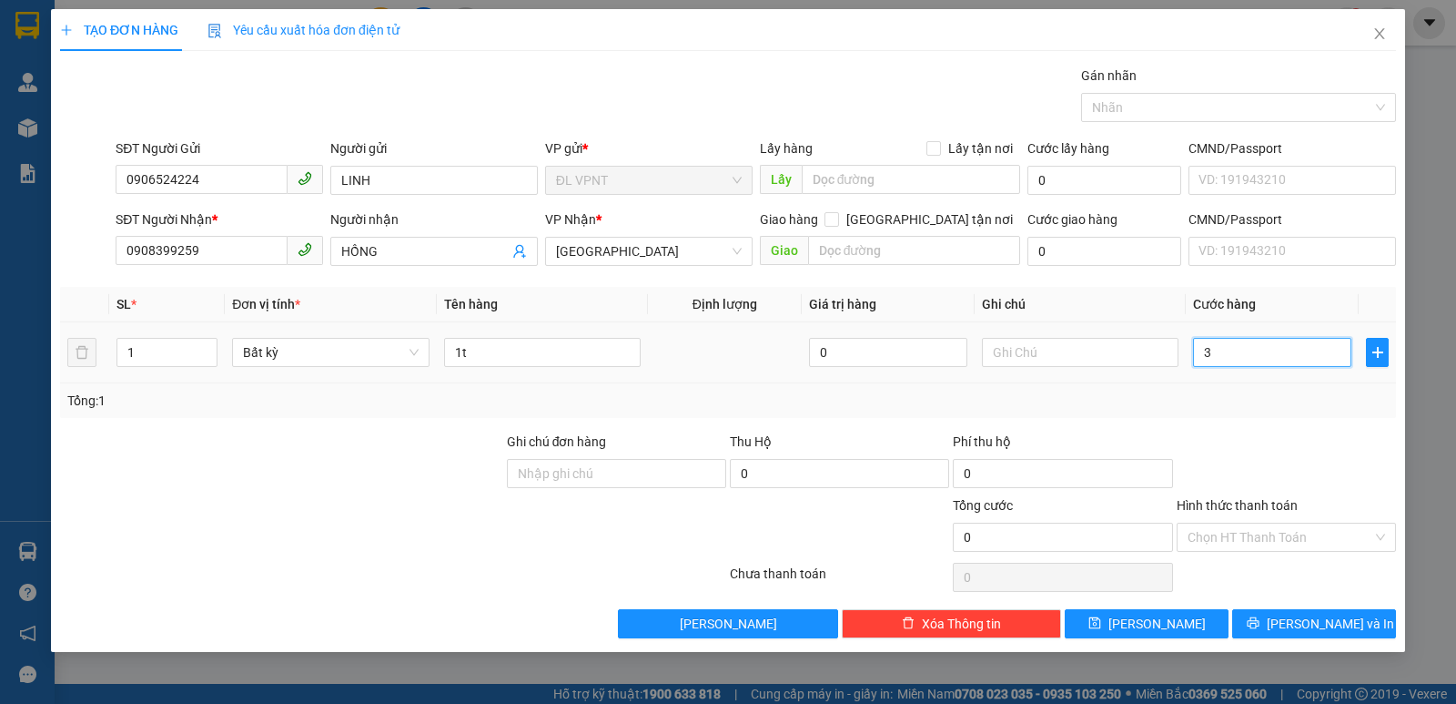
type input "3"
type input "30"
click at [1263, 400] on div "Tổng: 1" at bounding box center [728, 400] width 1322 height 20
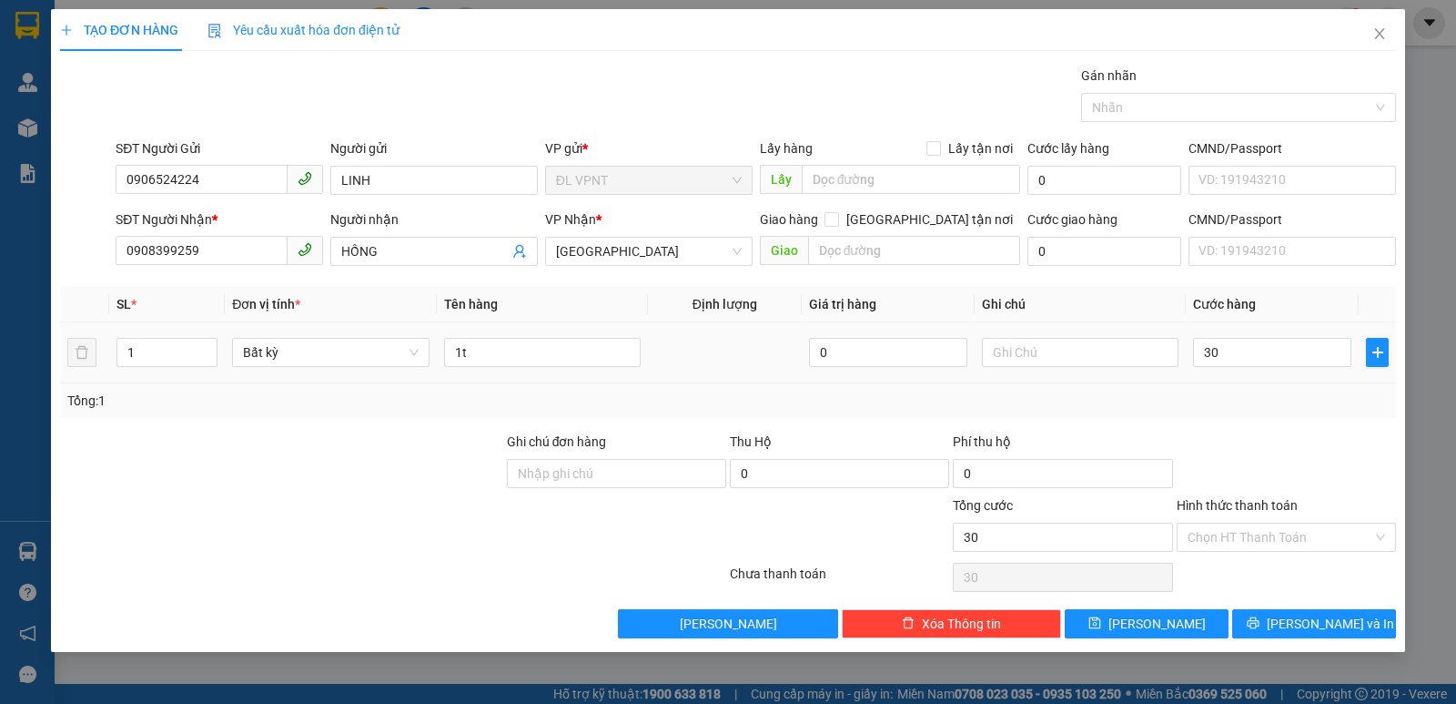
type input "30.000"
click at [1286, 542] on input "Hình thức thanh toán" at bounding box center [1280, 536] width 185 height 27
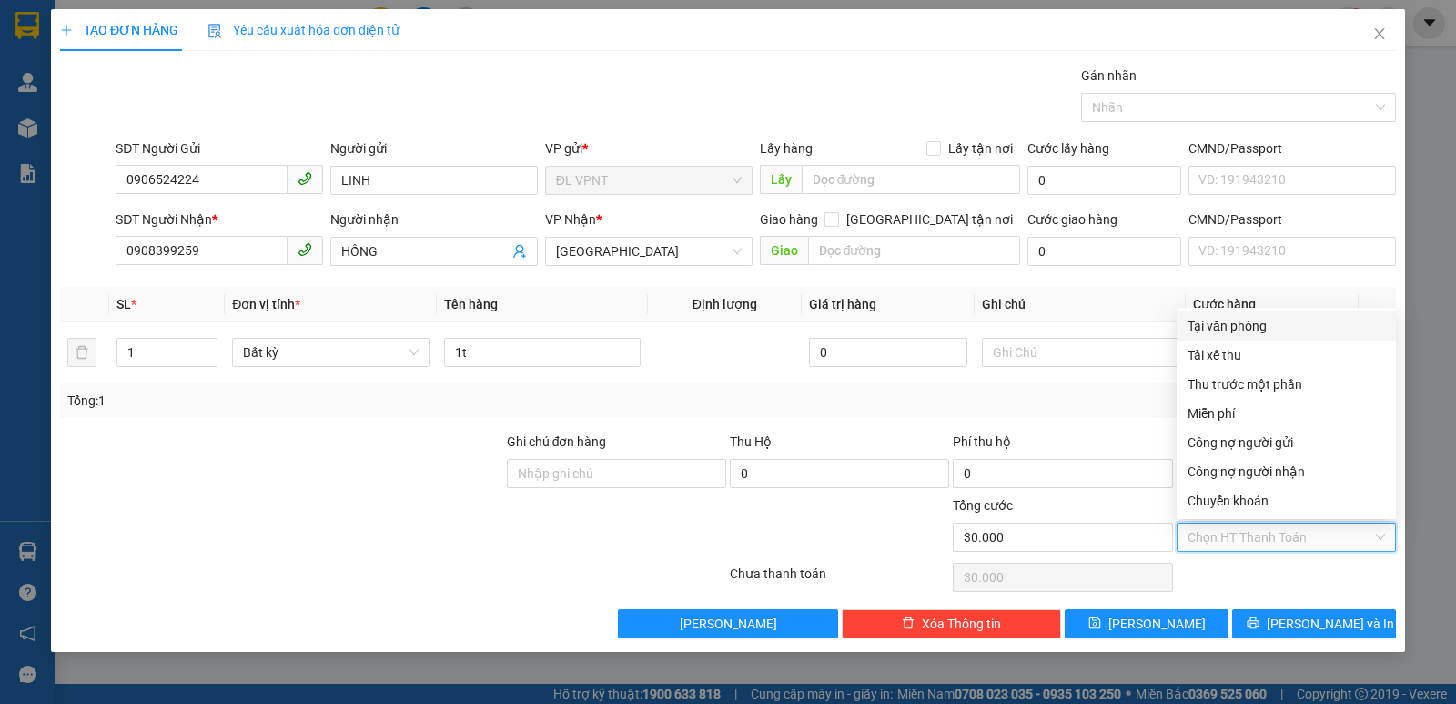
click at [1256, 322] on div "Tại văn phòng" at bounding box center [1287, 326] width 198 height 20
type input "0"
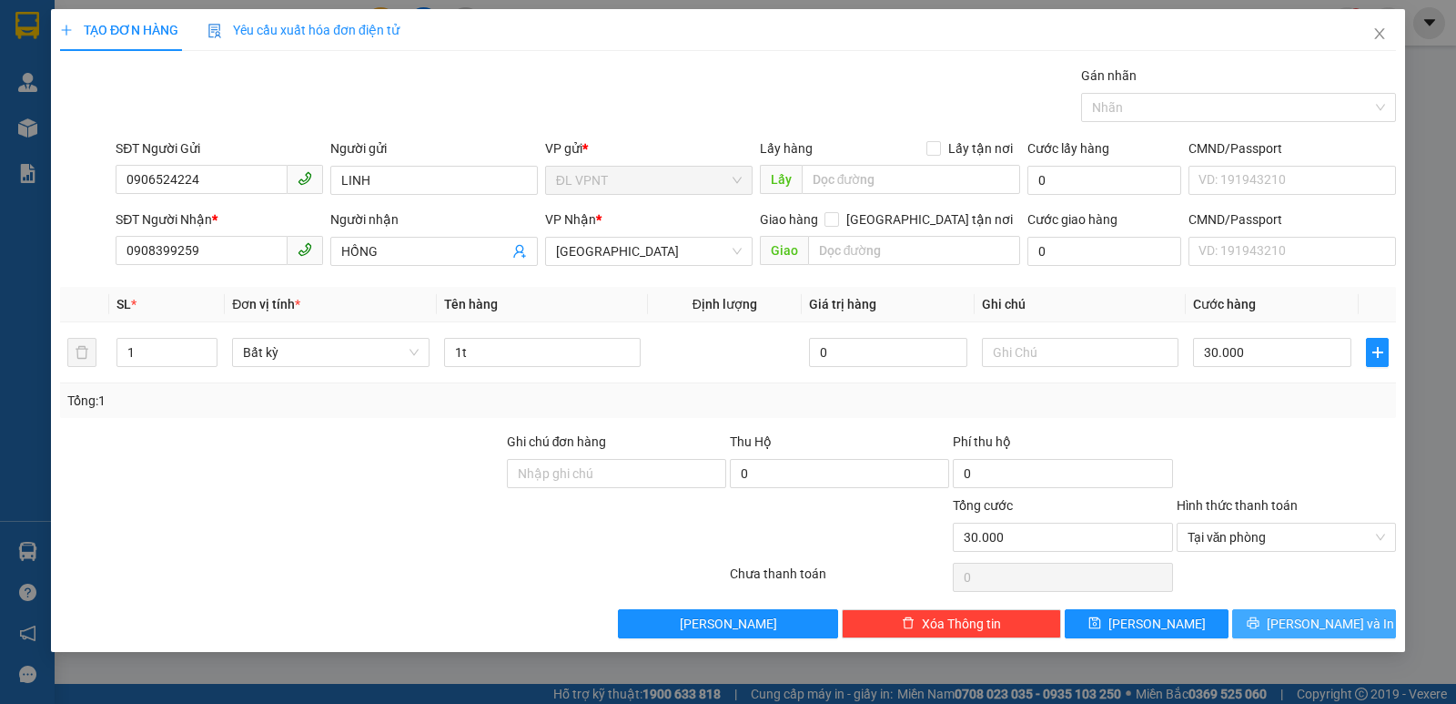
click at [1285, 632] on button "[PERSON_NAME] và In" at bounding box center [1314, 623] width 164 height 29
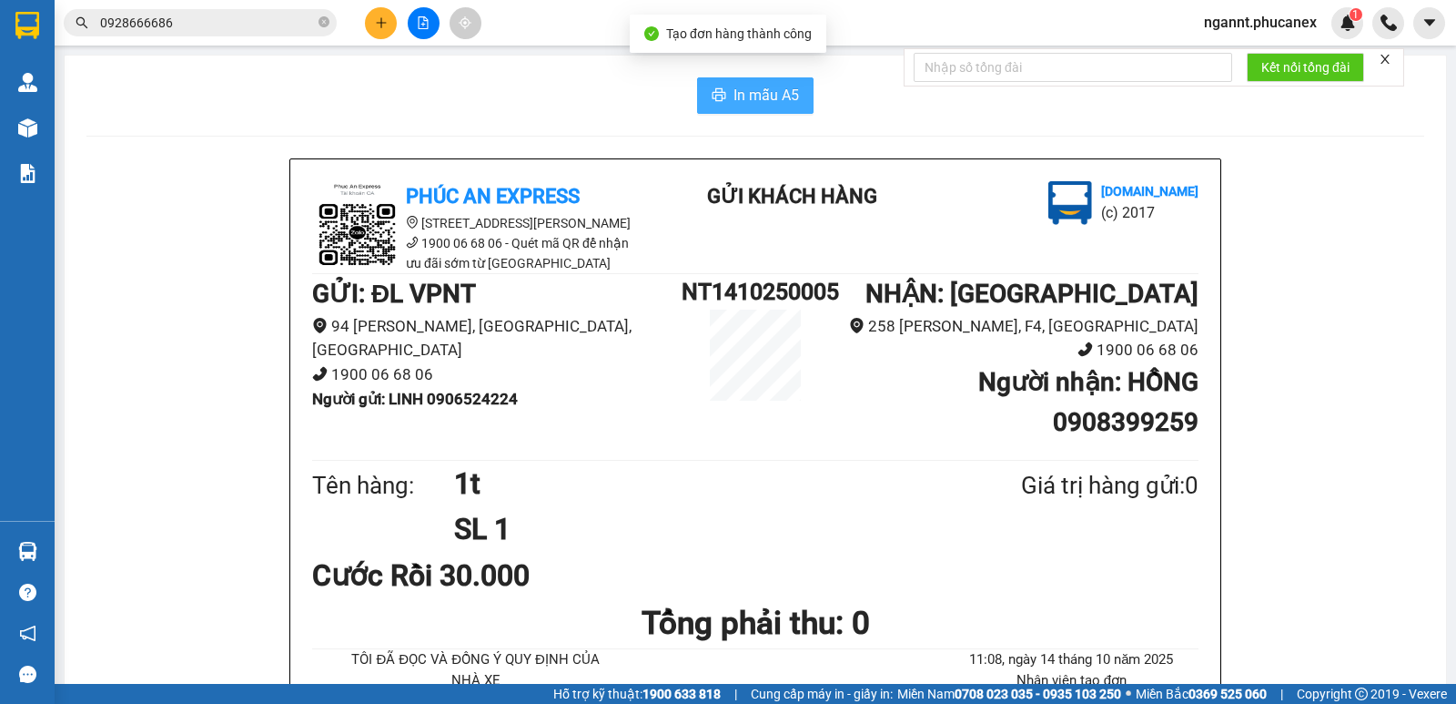
click at [747, 96] on span "In mẫu A5" at bounding box center [767, 95] width 66 height 23
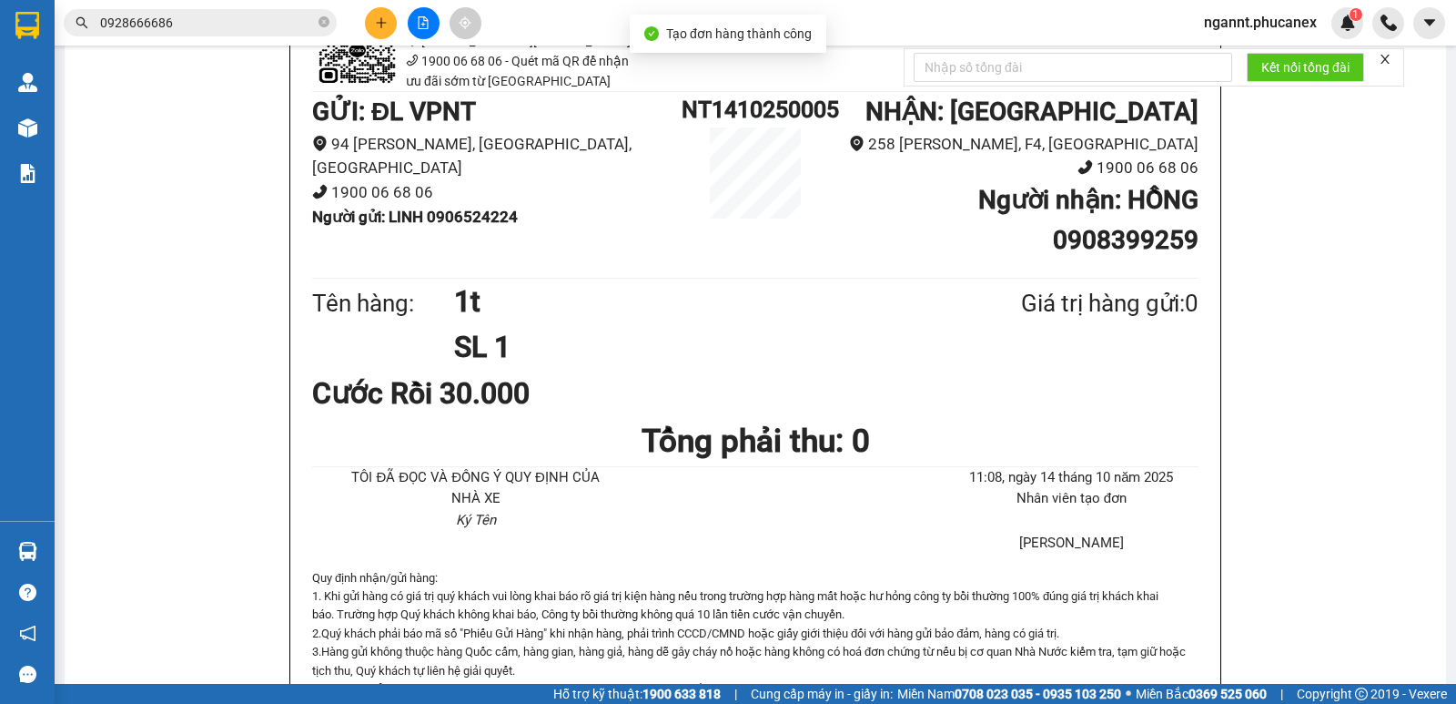
scroll to position [364, 0]
